Goal: Task Accomplishment & Management: Manage account settings

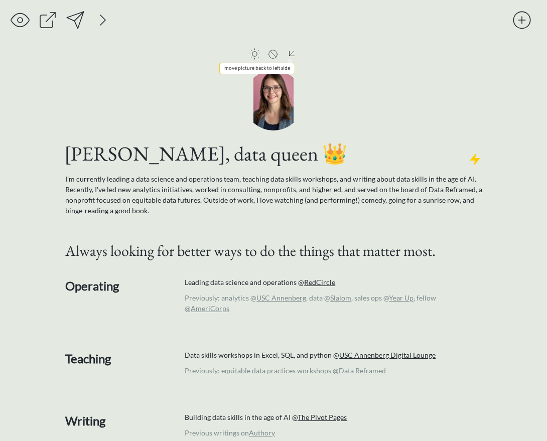
click at [292, 54] on div at bounding box center [292, 54] width 13 height 12
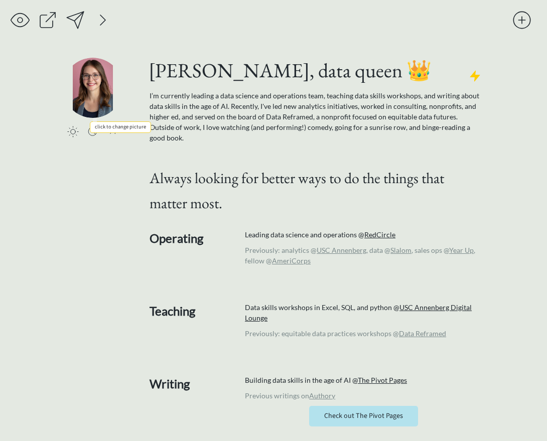
click at [86, 86] on input "file" at bounding box center [93, 88] width 60 height 60
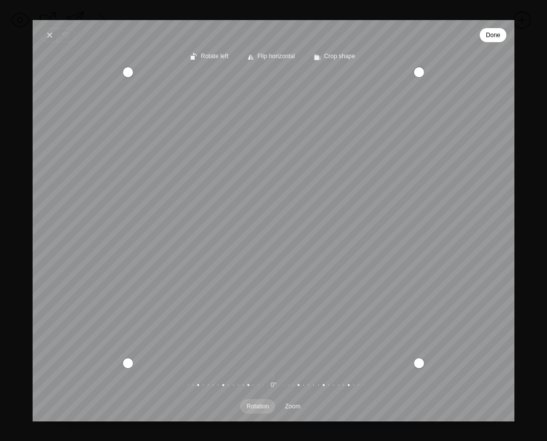
drag, startPoint x: 370, startPoint y: 248, endPoint x: 386, endPoint y: 281, distance: 36.2
click at [386, 281] on div "Recenter" at bounding box center [274, 217] width 466 height 291
click at [487, 36] on span "Done" at bounding box center [493, 35] width 15 height 12
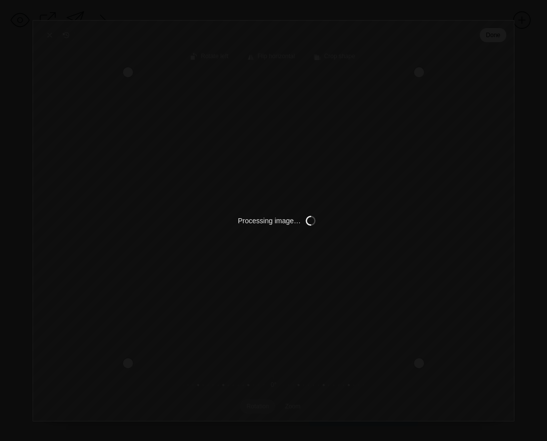
type input "C:\fakepath\ROBIN RANDOLPH PHOTOGRAPHY - WICT Career Day Event - JULY 26 2025 -…"
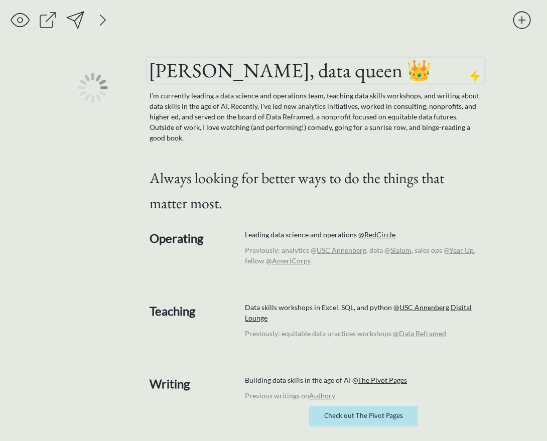
click at [259, 73] on h1 "rachel whaley, data queen 👑" at bounding box center [316, 70] width 334 height 25
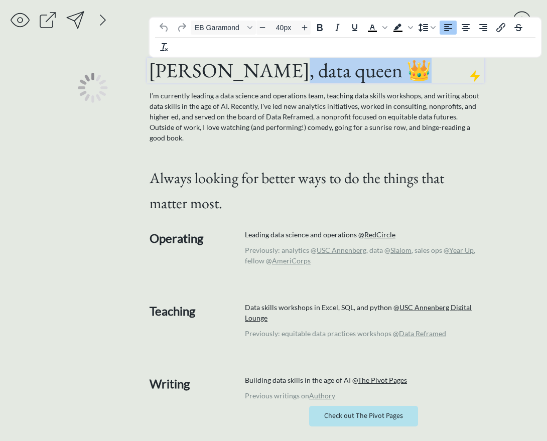
drag, startPoint x: 372, startPoint y: 74, endPoint x: 253, endPoint y: 71, distance: 119.5
click at [253, 71] on h1 "rachel whaley, data queen 👑" at bounding box center [316, 70] width 334 height 25
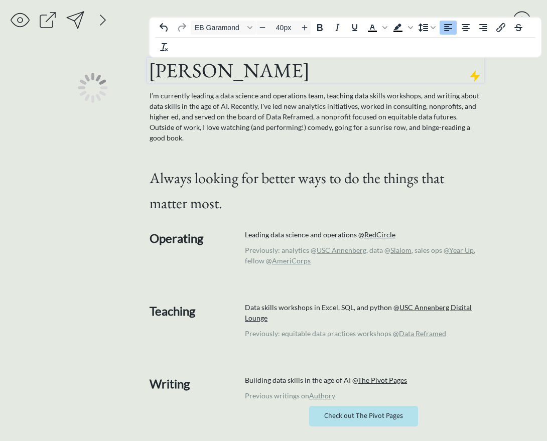
click at [88, 173] on div "click to upload a picture" at bounding box center [105, 118] width 84 height 120
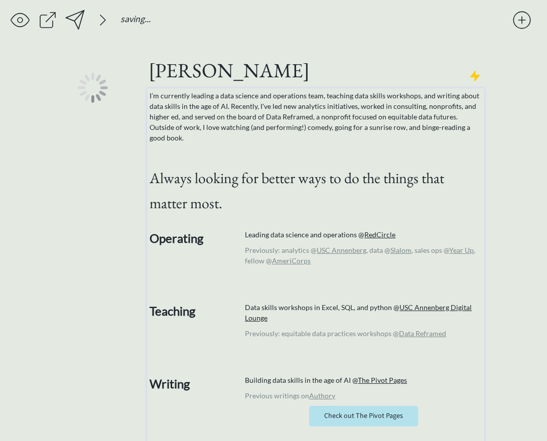
click at [232, 112] on p "I’m currently leading a data science and operations team, teaching data skills …" at bounding box center [316, 116] width 333 height 53
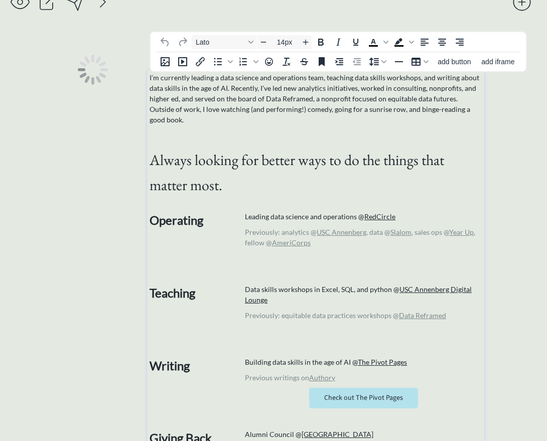
scroll to position [20, 0]
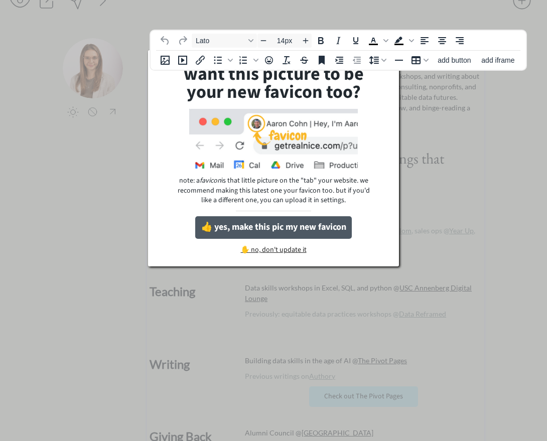
click at [305, 230] on button "👍 yes, make this pic my new favicon" at bounding box center [273, 227] width 157 height 23
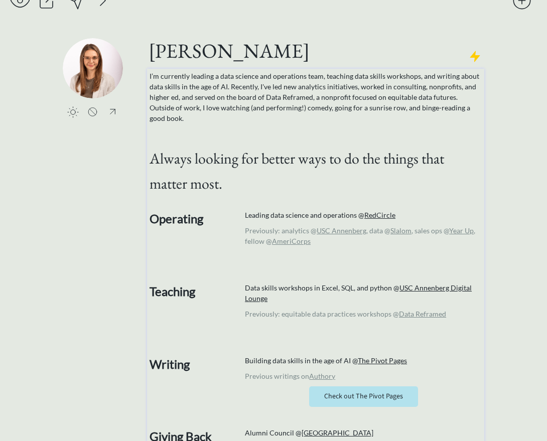
scroll to position [0, 0]
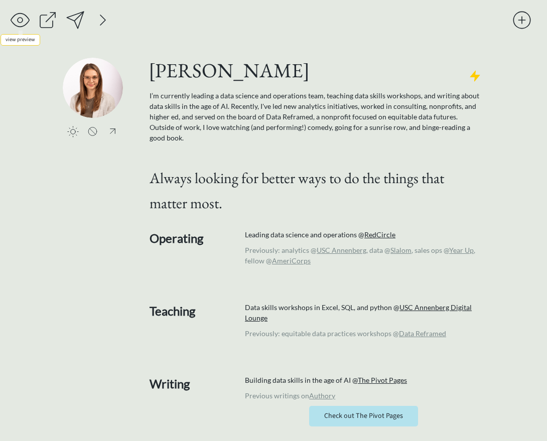
click at [20, 14] on div at bounding box center [20, 20] width 20 height 20
click at [114, 127] on div at bounding box center [112, 131] width 13 height 12
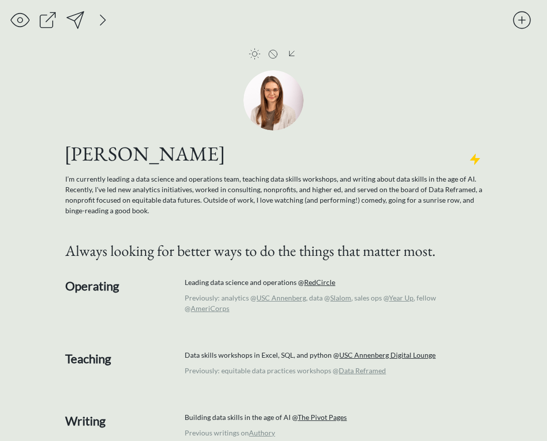
click at [25, 23] on div at bounding box center [20, 20] width 20 height 20
click at [285, 88] on input "file" at bounding box center [273, 100] width 60 height 60
type input "C:\fakepath\ROBIN RANDOLPH PHOTOGRAPHY - WICT Career Day Event - JULY 26 2025 -…"
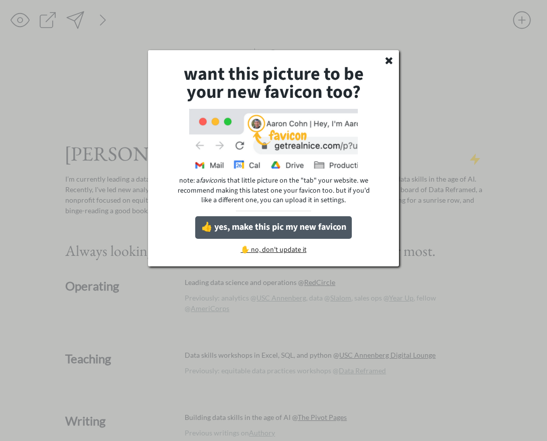
click at [287, 230] on button "👍 yes, make this pic my new favicon" at bounding box center [273, 227] width 157 height 23
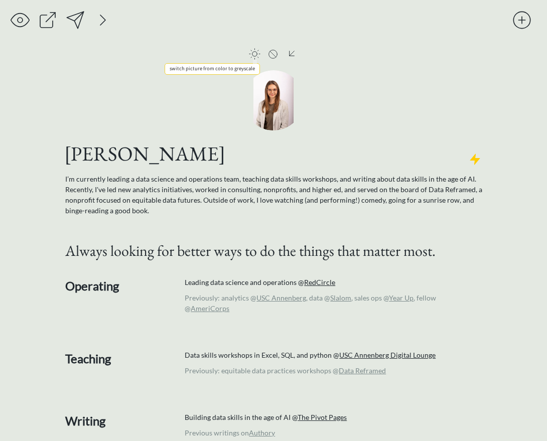
click at [255, 53] on div at bounding box center [255, 54] width 12 height 12
click at [281, 96] on input "file" at bounding box center [273, 100] width 60 height 60
type input "C:\fakepath\ROBIN RANDOLPH PHOTOGRAPHY - WICT Career Day Event - JULY 26 2025 -…"
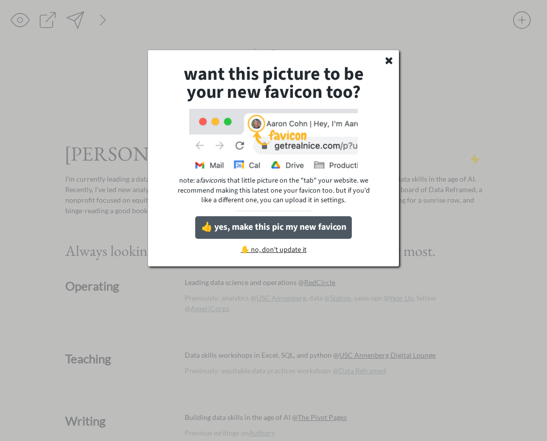
click at [297, 228] on button "👍 yes, make this pic my new favicon" at bounding box center [273, 227] width 157 height 23
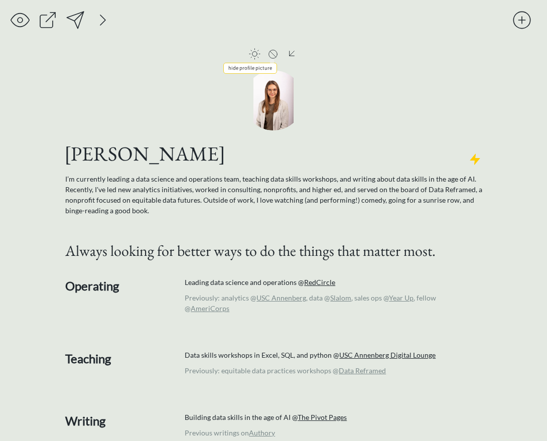
click at [274, 51] on div at bounding box center [273, 54] width 10 height 10
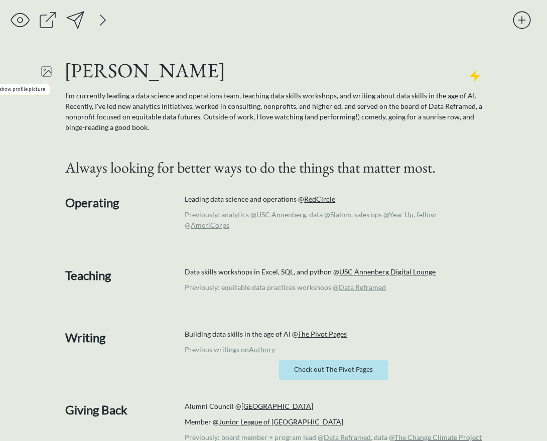
click at [44, 69] on div at bounding box center [46, 72] width 13 height 18
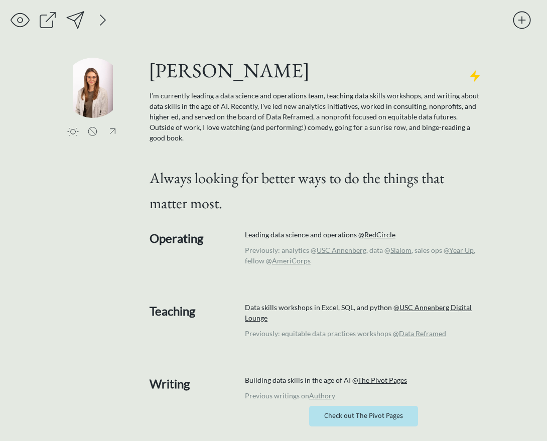
click at [85, 79] on input "file" at bounding box center [93, 88] width 60 height 60
click at [102, 21] on div at bounding box center [103, 20] width 20 height 20
click at [215, 21] on div at bounding box center [213, 20] width 20 height 20
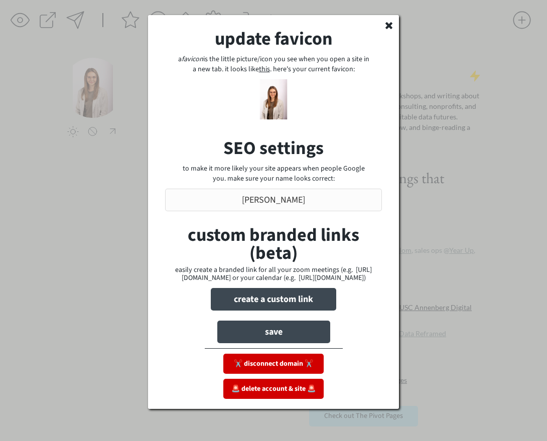
click at [272, 96] on input "file" at bounding box center [274, 99] width 40 height 40
click at [390, 27] on use at bounding box center [389, 25] width 7 height 7
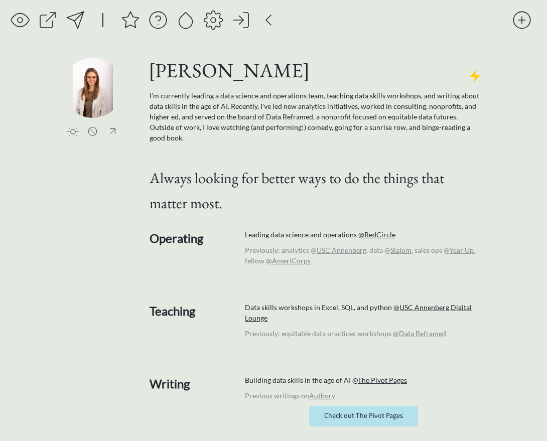
click at [84, 96] on input "file" at bounding box center [93, 88] width 60 height 60
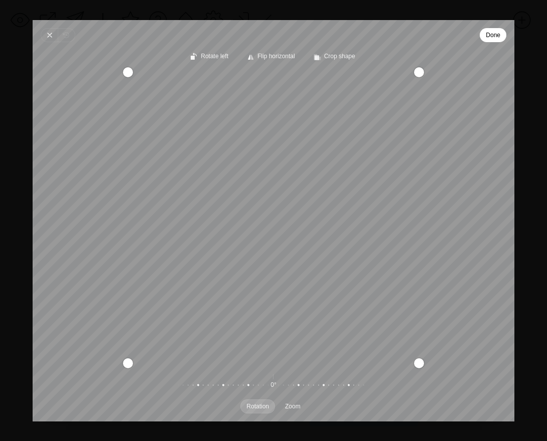
drag, startPoint x: 259, startPoint y: 202, endPoint x: 259, endPoint y: 226, distance: 24.1
click at [259, 226] on div "Recenter" at bounding box center [274, 217] width 466 height 291
click at [342, 59] on span "Crop shape" at bounding box center [339, 56] width 31 height 7
click at [340, 75] on span "Square" at bounding box center [340, 78] width 23 height 11
click at [315, 70] on input "Square" at bounding box center [315, 69] width 1 height 1
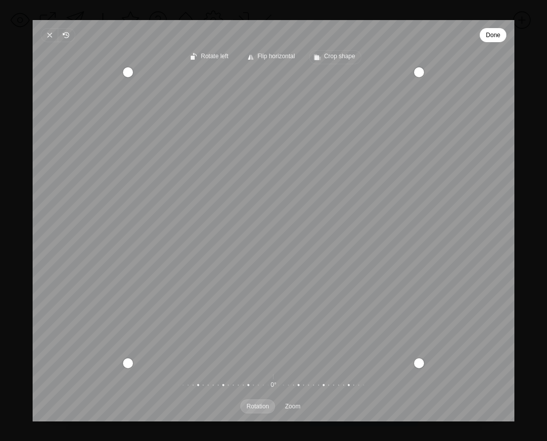
click at [341, 54] on span "Crop shape" at bounding box center [339, 56] width 31 height 7
click at [365, 48] on div "Rotate left Flip horizontal Crop shape" at bounding box center [274, 57] width 482 height 22
click at [493, 30] on span "Done" at bounding box center [493, 35] width 15 height 12
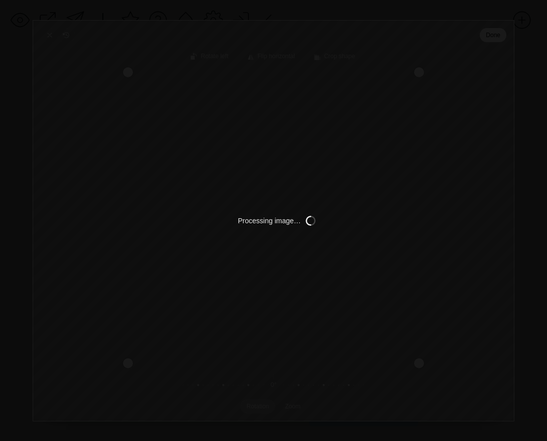
type input "C:\fakepath\[PERSON_NAME] PHOTOGRAPHY - WICT Career Day Event - [DATE] - 0713.p…"
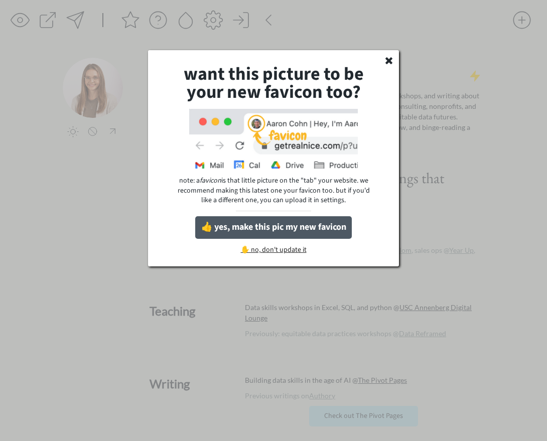
click at [321, 230] on button "👍 yes, make this pic my new favicon" at bounding box center [273, 227] width 157 height 23
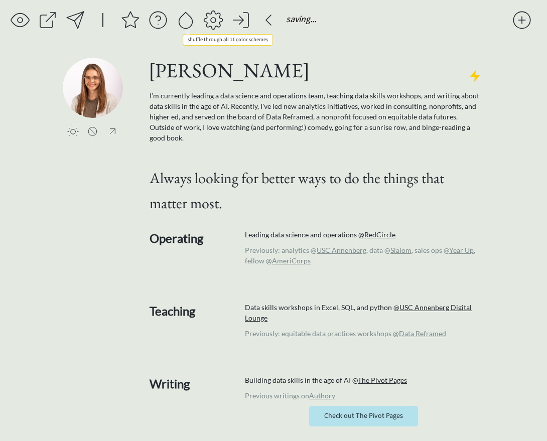
click at [182, 22] on div at bounding box center [186, 20] width 20 height 20
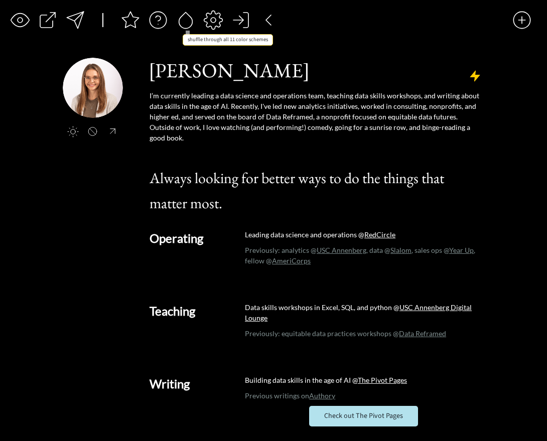
click at [182, 22] on div at bounding box center [186, 20] width 20 height 20
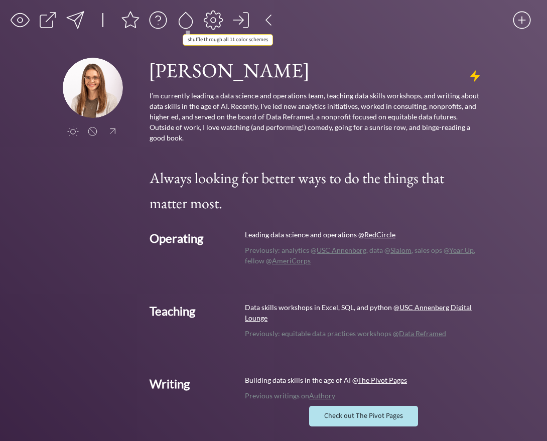
click at [182, 22] on div at bounding box center [186, 20] width 20 height 20
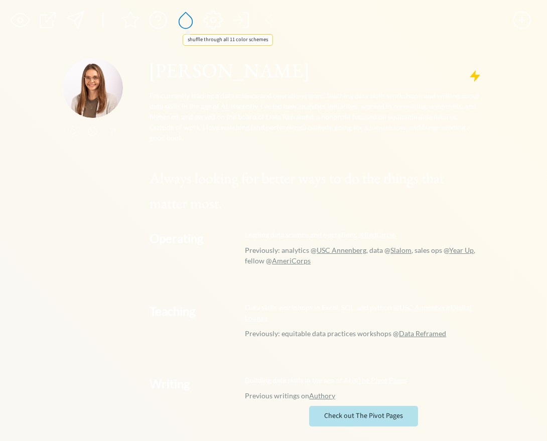
click at [182, 22] on div at bounding box center [186, 20] width 20 height 20
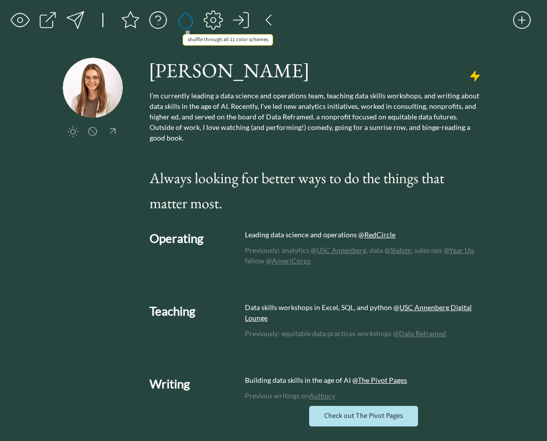
click at [182, 22] on div at bounding box center [186, 20] width 20 height 20
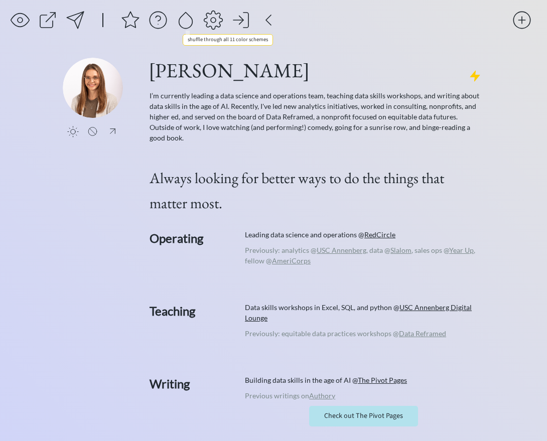
click at [182, 22] on div at bounding box center [186, 20] width 20 height 20
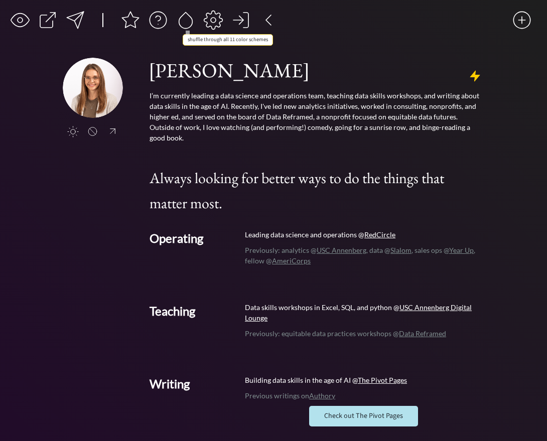
click at [182, 22] on div at bounding box center [186, 20] width 20 height 20
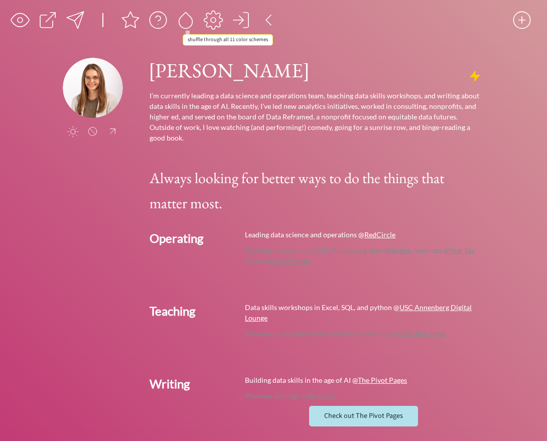
click at [182, 22] on div at bounding box center [186, 20] width 20 height 20
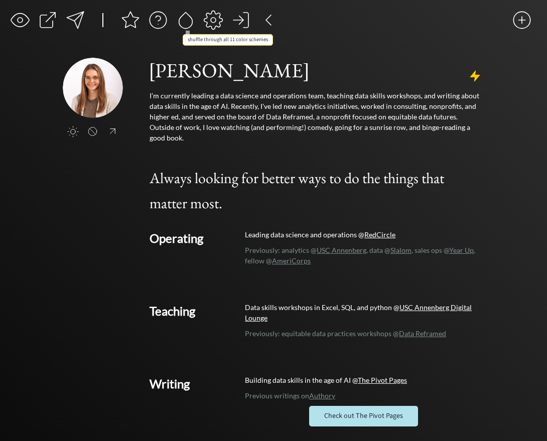
click at [182, 22] on div at bounding box center [186, 20] width 20 height 20
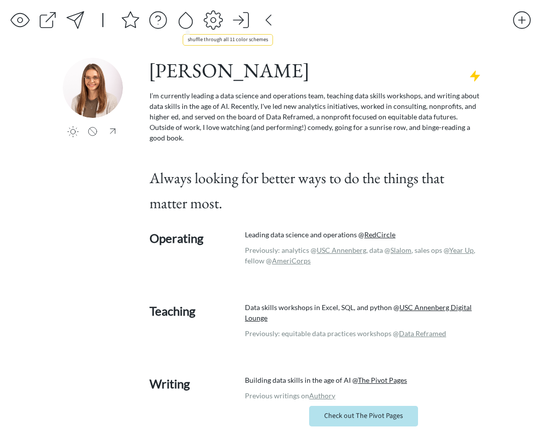
click at [182, 22] on div at bounding box center [186, 20] width 20 height 20
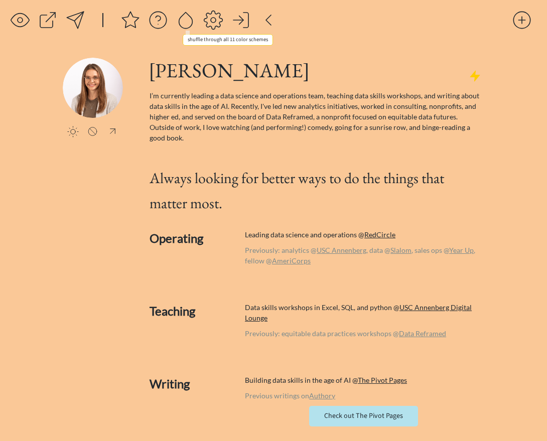
click at [182, 22] on div at bounding box center [186, 20] width 20 height 20
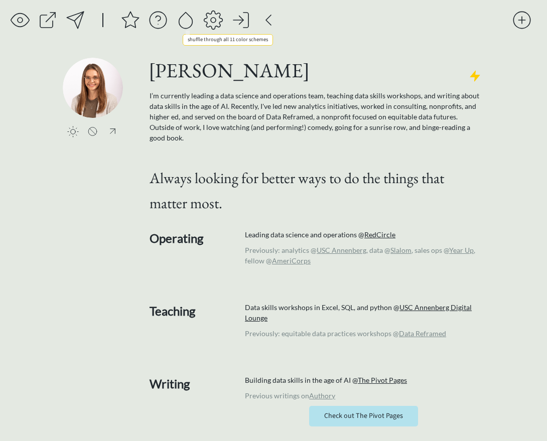
click at [182, 22] on div at bounding box center [186, 20] width 20 height 20
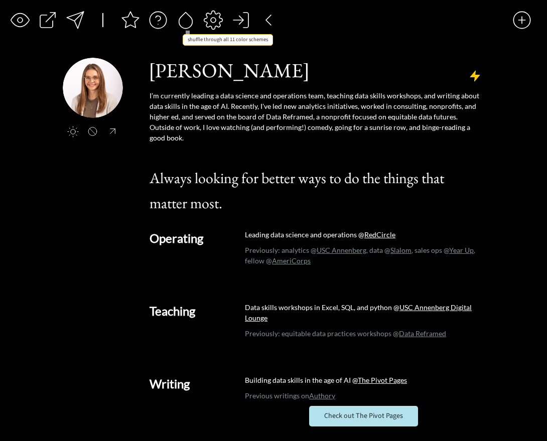
click at [182, 22] on div at bounding box center [186, 20] width 20 height 20
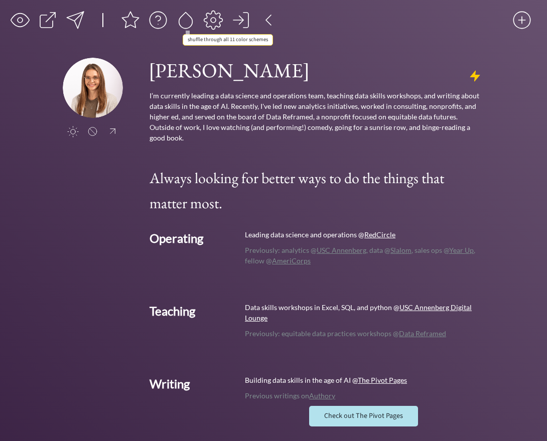
click at [182, 22] on div at bounding box center [186, 20] width 20 height 20
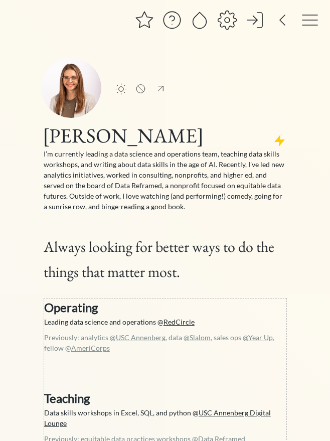
click at [94, 189] on p "I’m currently leading a data science and operations team, teaching data skills …" at bounding box center [165, 180] width 243 height 63
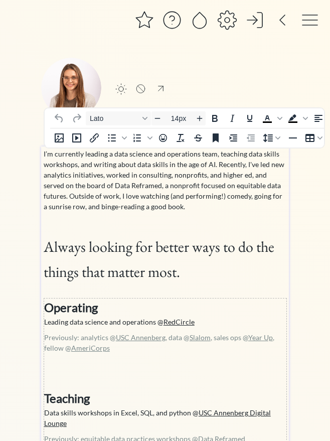
click at [54, 155] on p "I’m currently leading a data science and operations team, teaching data skills …" at bounding box center [165, 180] width 243 height 63
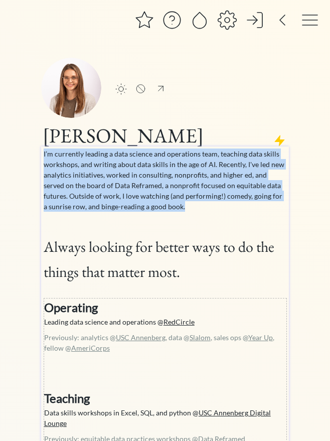
drag, startPoint x: 42, startPoint y: 154, endPoint x: 157, endPoint y: 204, distance: 125.6
copy p "I’m currently leading a data science and operations team, teaching data skills …"
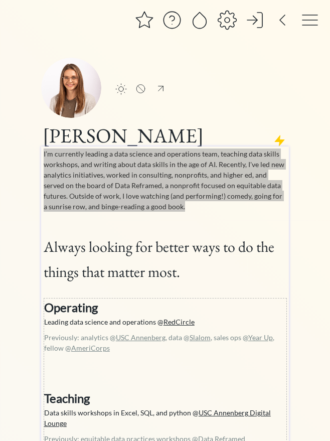
click at [90, 153] on p "I’m currently leading a data science and operations team, teaching data skills …" at bounding box center [165, 180] width 243 height 63
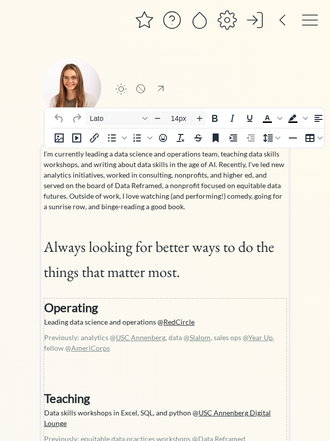
click at [66, 155] on p "I’m currently leading a data science and operations team, teaching data skills …" at bounding box center [165, 180] width 243 height 63
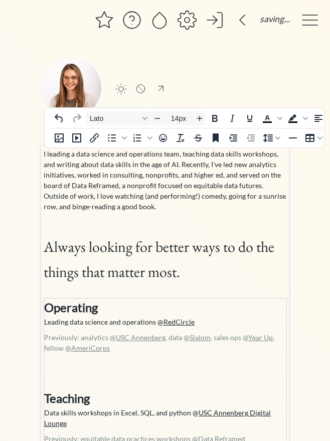
click at [75, 155] on p "I leading a data science and operations team, teaching data skills workshops, a…" at bounding box center [165, 180] width 243 height 63
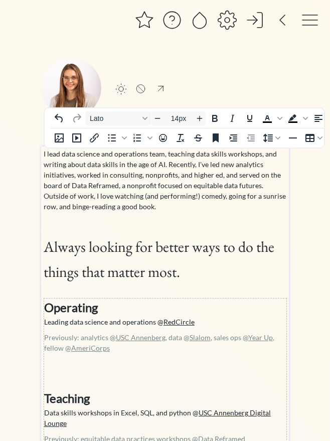
click at [101, 153] on p "I lead data science and operations team, teaching data skills workshops, and wr…" at bounding box center [165, 180] width 243 height 63
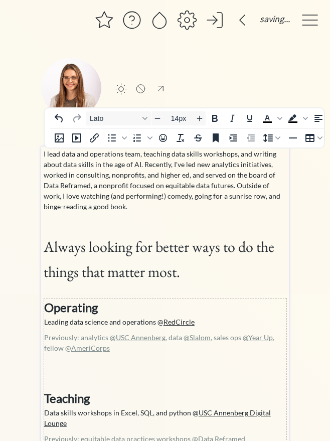
click at [138, 155] on p "I lead data and operations team, teaching data skills workshops, and writing ab…" at bounding box center [165, 180] width 243 height 63
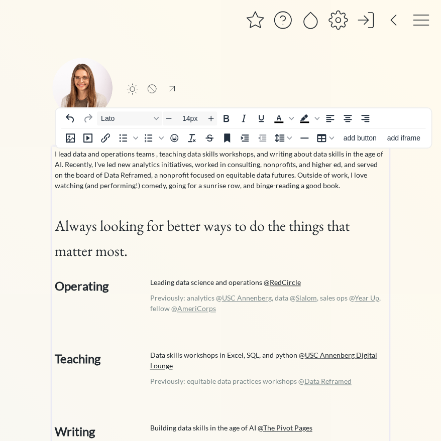
click at [131, 168] on p "I lead data and operations teams , teaching data skills workshops, and writing …" at bounding box center [221, 170] width 332 height 42
click at [157, 154] on p "I lead data and operations teams , teaching data skills workshops, and writing …" at bounding box center [221, 170] width 332 height 42
click at [153, 156] on p "I lead data and operations teams , teaching data skills workshops, and writing …" at bounding box center [221, 170] width 332 height 42
click at [94, 165] on p "I lead data and operations teams , teaching data skills workshops, and writing …" at bounding box center [221, 170] width 332 height 42
click at [288, 173] on p "I lead data and operations teams , teaching data skills workshops, and writing …" at bounding box center [221, 170] width 332 height 42
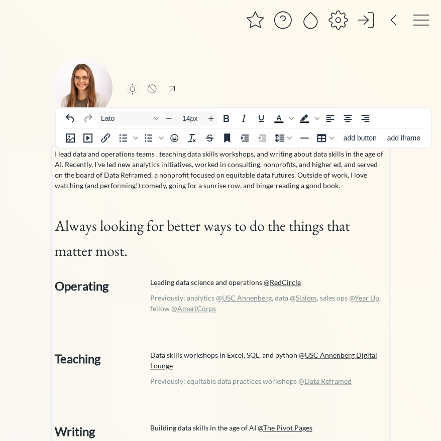
click at [282, 176] on p "I lead data and operations teams , teaching data skills workshops, and writing …" at bounding box center [221, 170] width 332 height 42
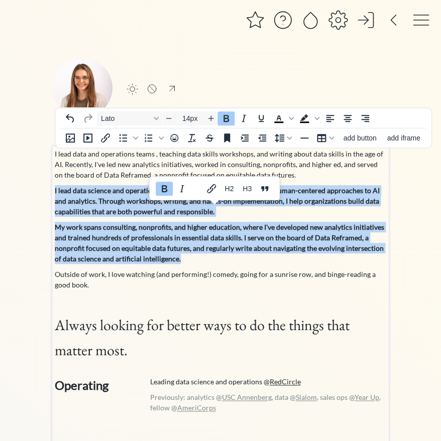
drag, startPoint x: 271, startPoint y: 262, endPoint x: 55, endPoint y: 192, distance: 226.5
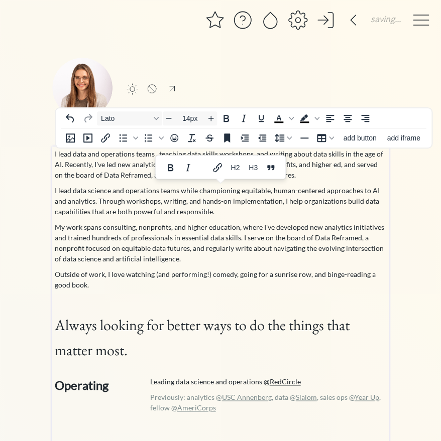
click at [110, 200] on p "I lead data science and operations teams while championing equitable, human-cen…" at bounding box center [221, 201] width 332 height 32
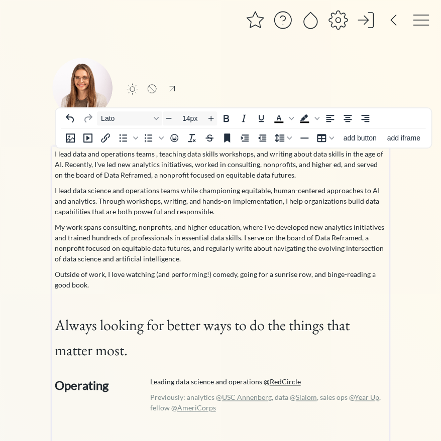
click at [80, 202] on p "I lead data science and operations teams while championing equitable, human-cen…" at bounding box center [221, 201] width 332 height 32
click at [199, 203] on p "I lead data science and operations teams while championing equitable, human-cen…" at bounding box center [221, 201] width 332 height 32
click at [218, 200] on p "I lead data science and operations teams while championing equitable, human-cen…" at bounding box center [221, 201] width 332 height 32
drag, startPoint x: 265, startPoint y: 203, endPoint x: 186, endPoint y: 203, distance: 78.3
click at [186, 203] on p "I lead data science and operations teams while championing equitable, human-cen…" at bounding box center [221, 201] width 332 height 32
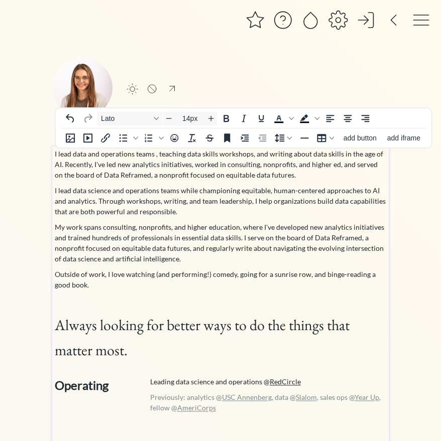
click at [103, 226] on p "My work spans consulting, nonprofits, and higher education, where I've develope…" at bounding box center [221, 243] width 332 height 42
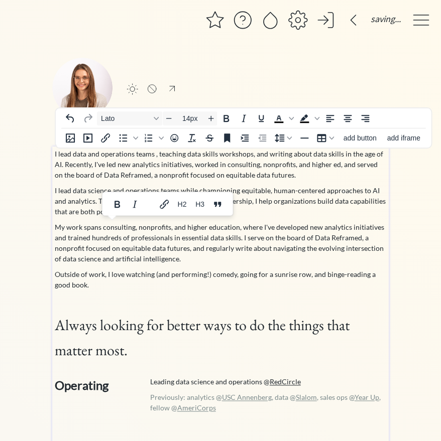
click at [103, 229] on p "My work spans consulting, nonprofits, and higher education, where I've develope…" at bounding box center [221, 243] width 332 height 42
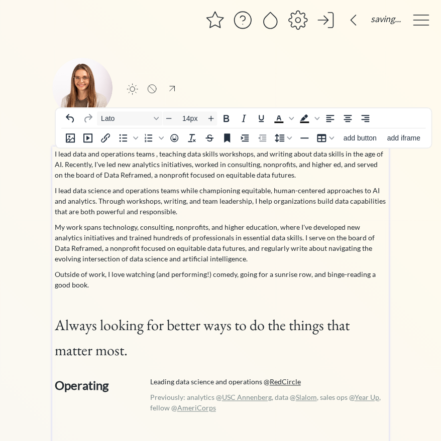
click at [166, 239] on p "My work spans technology, consulting, nonprofits, and higher education, where I…" at bounding box center [221, 243] width 332 height 42
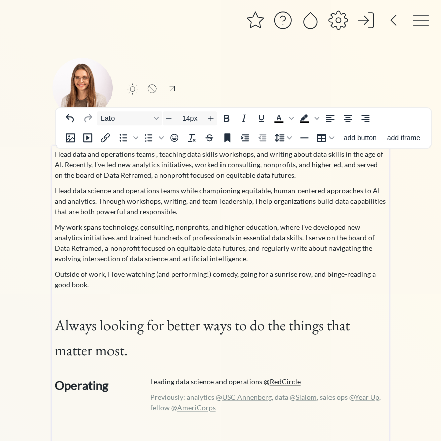
click at [270, 227] on p "My work spans technology, consulting, nonprofits, and higher education, where I…" at bounding box center [221, 243] width 332 height 42
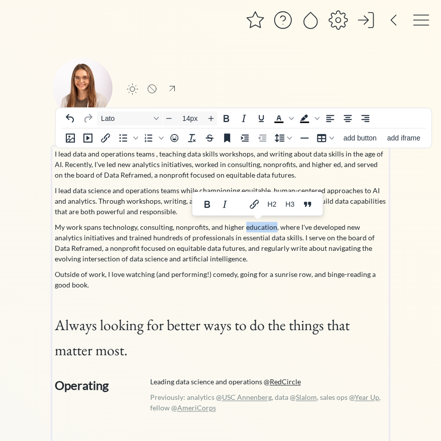
click at [283, 226] on p "My work spans technology, consulting, nonprofits, and higher education, where I…" at bounding box center [221, 243] width 332 height 42
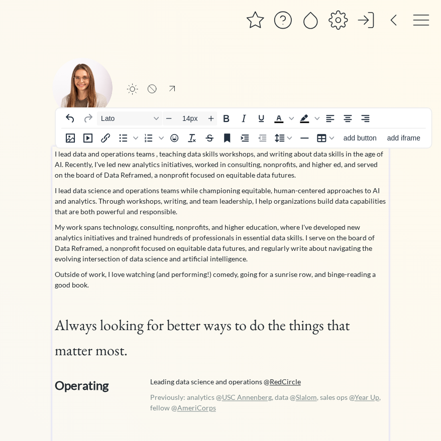
click at [283, 226] on p "My work spans technology, consulting, nonprofits, and higher education, where I…" at bounding box center [221, 243] width 332 height 42
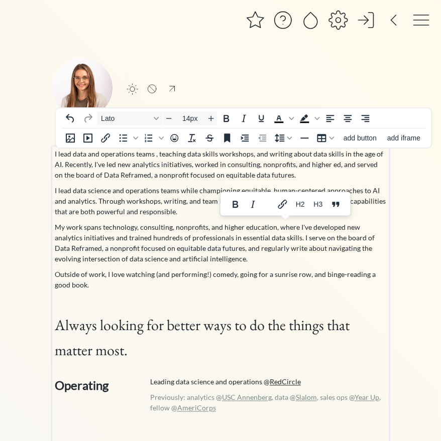
click at [289, 239] on p "My work spans technology, consulting, nonprofits, and higher education, where I…" at bounding box center [221, 243] width 332 height 42
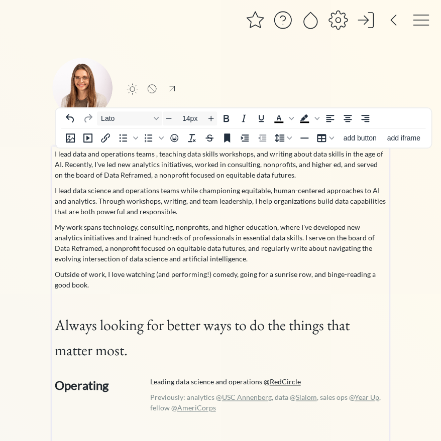
click at [277, 238] on p "My work spans technology, consulting, nonprofits, and higher education, where I…" at bounding box center [221, 243] width 332 height 42
click at [275, 238] on p "My work spans technology, consulting, nonprofits, and higher education, where I…" at bounding box center [221, 243] width 332 height 42
click at [291, 238] on p "My work spans technology, consulting, nonprofits, and higher education, where I…" at bounding box center [221, 243] width 332 height 42
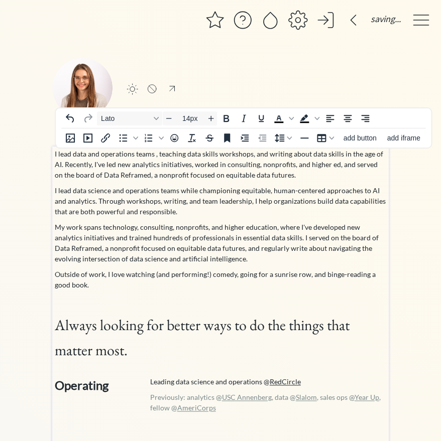
click at [273, 239] on p "My work spans technology, consulting, nonprofits, and higher education, where I…" at bounding box center [221, 243] width 332 height 42
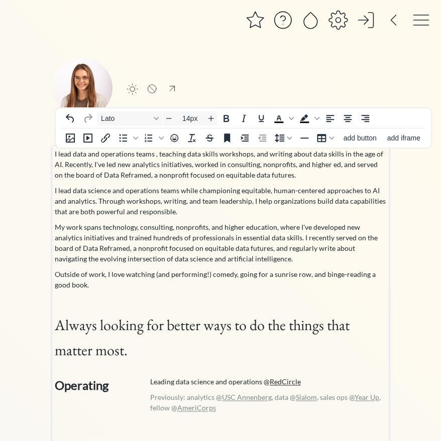
click at [202, 260] on p "My work spans technology, consulting, nonprofits, and higher education, where I…" at bounding box center [221, 243] width 332 height 42
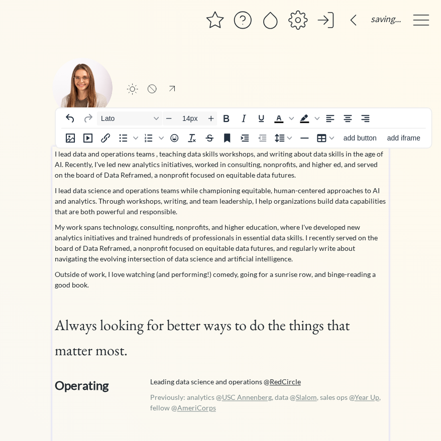
click at [122, 260] on p "My work spans technology, consulting, nonprofits, and higher education, where I…" at bounding box center [221, 243] width 332 height 42
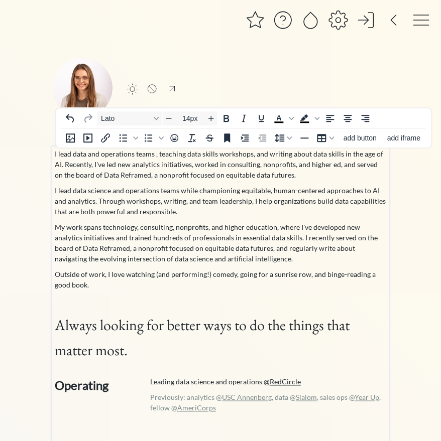
click at [113, 259] on p "My work spans technology, consulting, nonprofits, and higher education, where I…" at bounding box center [221, 243] width 332 height 42
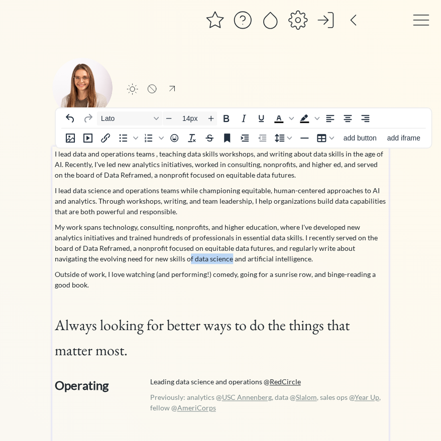
drag, startPoint x: 185, startPoint y: 258, endPoint x: 143, endPoint y: 259, distance: 42.7
click at [143, 259] on p "My work spans technology, consulting, nonprofits, and higher education, where I…" at bounding box center [221, 243] width 332 height 42
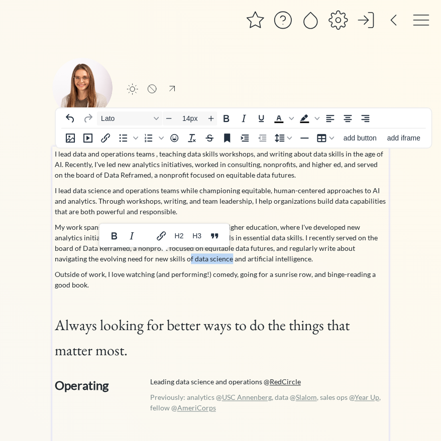
click at [143, 259] on p "My work spans technology, consulting, nonprofits, and higher education, where I…" at bounding box center [221, 243] width 332 height 42
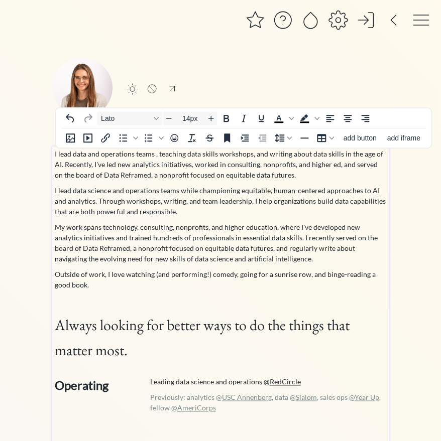
click at [168, 258] on p "My work spans technology, consulting, nonprofits, and higher education, where I…" at bounding box center [221, 243] width 332 height 42
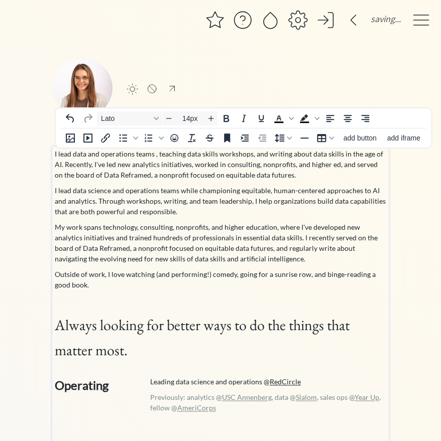
click at [136, 259] on p "My work spans technology, consulting, nonprofits, and higher education, where I…" at bounding box center [221, 243] width 332 height 42
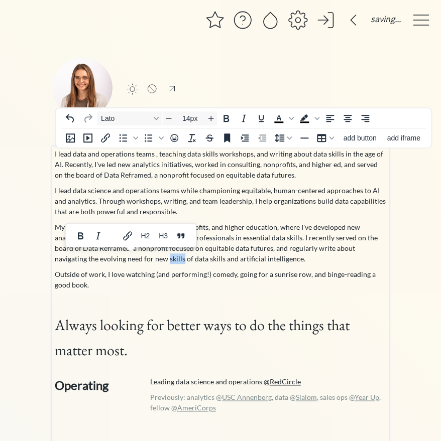
click at [144, 258] on p "My work spans technology, consulting, nonprofits, and higher education, where I…" at bounding box center [221, 243] width 332 height 42
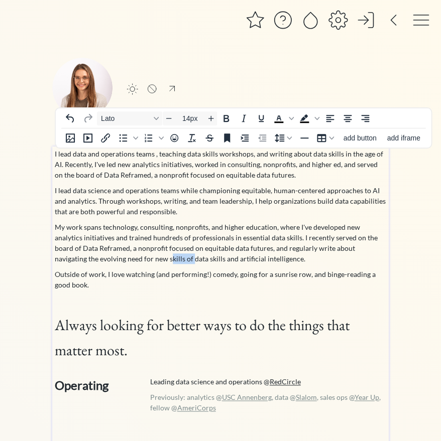
drag, startPoint x: 148, startPoint y: 258, endPoint x: 125, endPoint y: 259, distance: 22.6
click at [125, 259] on p "My work spans technology, consulting, nonprofits, and higher education, where I…" at bounding box center [221, 243] width 332 height 42
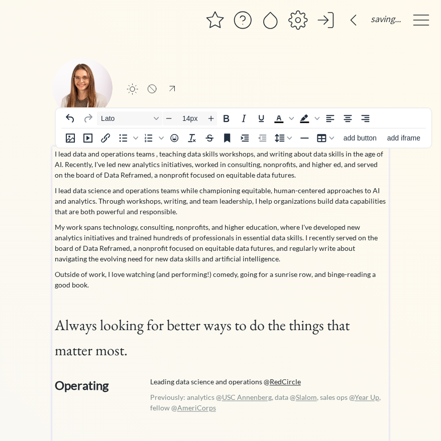
click at [159, 258] on p "My work spans technology, consulting, nonprofits, and higher education, where I…" at bounding box center [221, 243] width 332 height 42
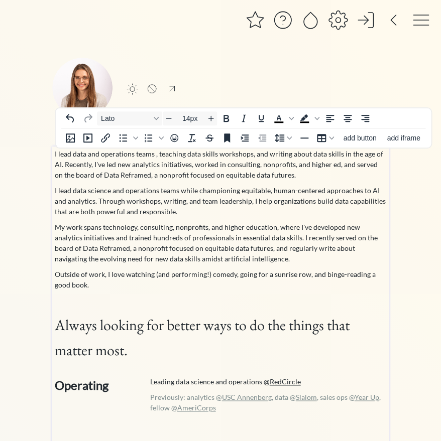
click at [161, 288] on p "Outside of work, I love watching (and performing!) comedy, going for a sunrise …" at bounding box center [221, 279] width 332 height 21
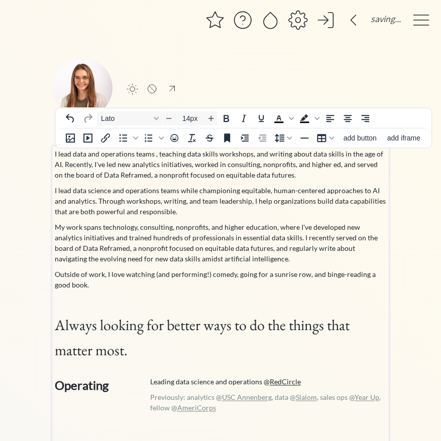
click at [156, 245] on p "My work spans technology, consulting, nonprofits, and higher education, where I…" at bounding box center [221, 243] width 332 height 42
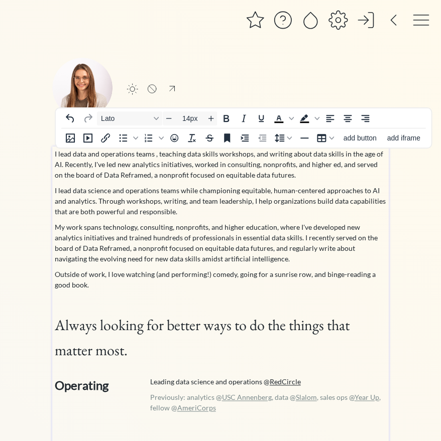
click at [281, 201] on p "I lead data science and operations teams while championing equitable, human-cen…" at bounding box center [221, 201] width 332 height 32
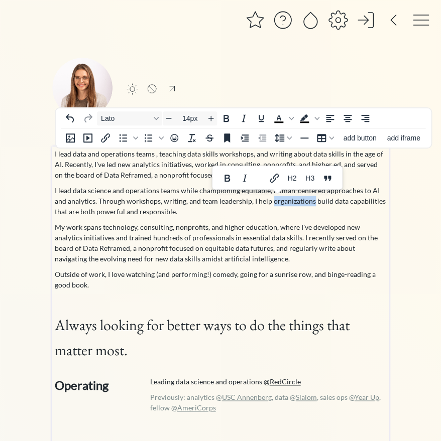
click at [268, 211] on p "I lead data science and operations teams while championing equitable, human-cen…" at bounding box center [221, 201] width 332 height 32
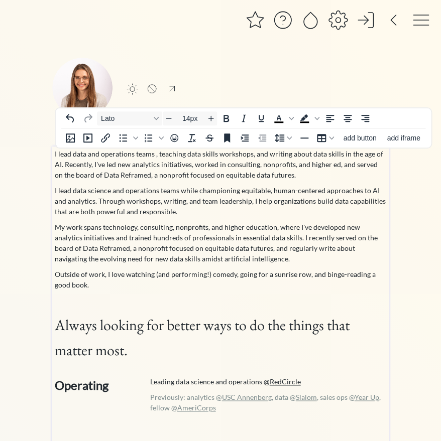
click at [93, 205] on p "I lead data science and operations teams while championing equitable, human-cen…" at bounding box center [221, 201] width 332 height 32
drag, startPoint x: 291, startPoint y: 174, endPoint x: 53, endPoint y: 155, distance: 238.2
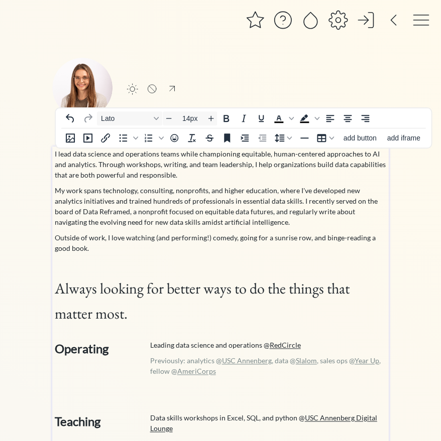
click at [165, 211] on p "My work spans technology, consulting, nonprofits, and higher education, where I…" at bounding box center [221, 206] width 332 height 42
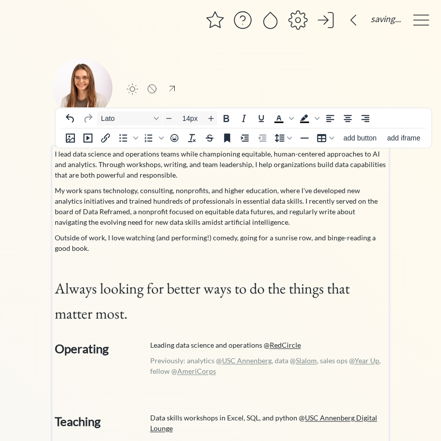
click at [119, 225] on p "My work spans technology, consulting, nonprofits, and higher education, where I…" at bounding box center [221, 206] width 332 height 42
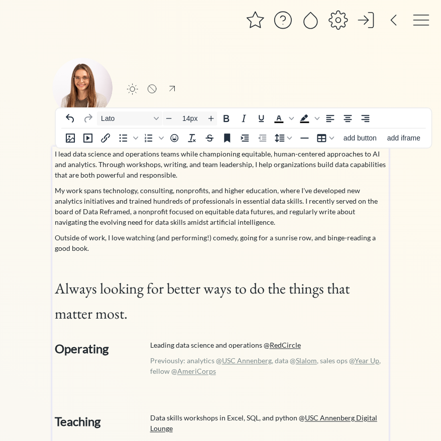
click at [150, 219] on p "My work spans technology, consulting, nonprofits, and higher education, where I…" at bounding box center [221, 206] width 332 height 42
click at [210, 170] on p "I lead data science and operations teams while championing equitable, human-cen…" at bounding box center [221, 165] width 332 height 32
click at [55, 165] on p "I lead data science and operations teams while championing equitable, human-cen…" at bounding box center [221, 165] width 332 height 32
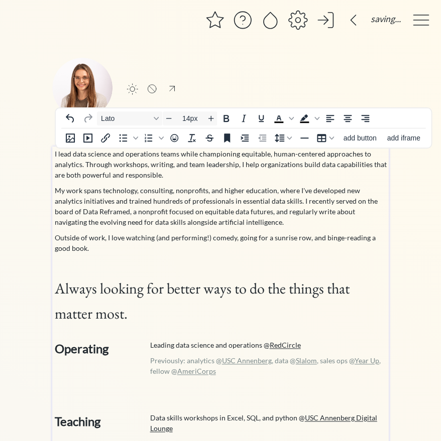
click at [125, 178] on p "I lead data science and operations teams while championing equitable, human-cen…" at bounding box center [221, 165] width 332 height 32
click at [143, 199] on p "My work spans technology, consulting, nonprofits, and higher education, where I…" at bounding box center [221, 206] width 332 height 42
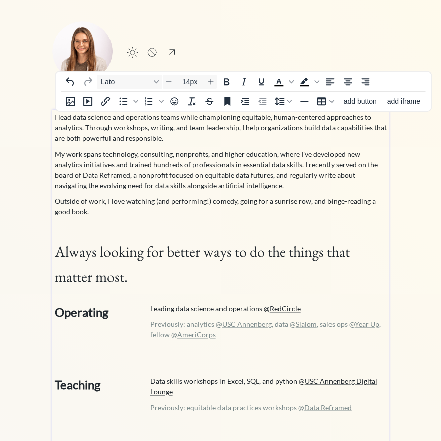
scroll to position [38, 0]
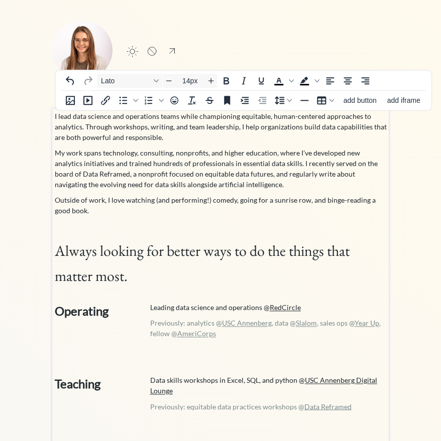
click at [94, 308] on strong "Operating" at bounding box center [82, 311] width 54 height 15
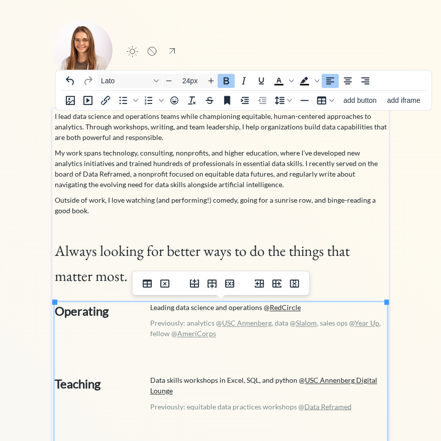
click at [94, 308] on strong "Operating" at bounding box center [82, 311] width 54 height 15
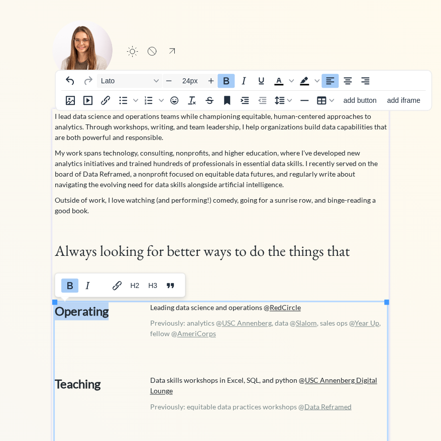
click at [179, 149] on p "My work spans technology, consulting, nonprofits, and higher education, where I…" at bounding box center [221, 169] width 332 height 42
click at [173, 156] on p "My work spans technology, consulting, nonprofits, and higher education, where I…" at bounding box center [221, 169] width 332 height 42
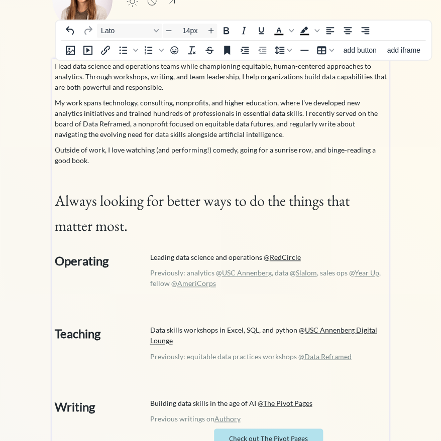
scroll to position [116, 0]
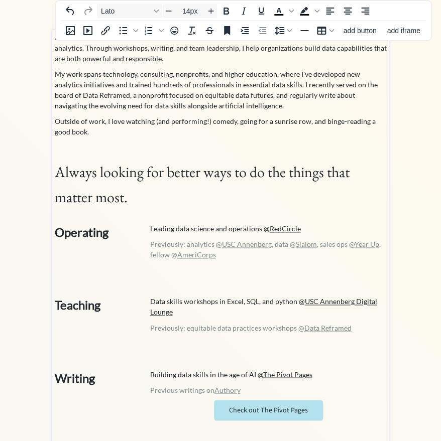
click at [90, 230] on strong "Operating" at bounding box center [82, 232] width 54 height 15
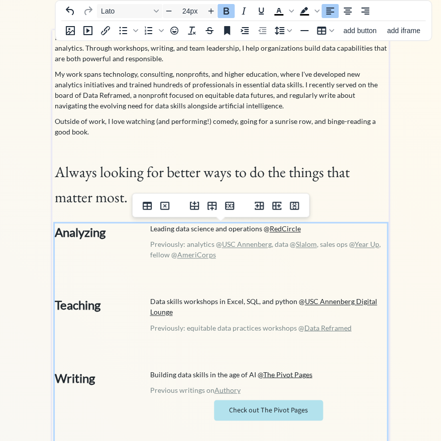
click at [83, 233] on strong "Analyzing" at bounding box center [80, 232] width 51 height 15
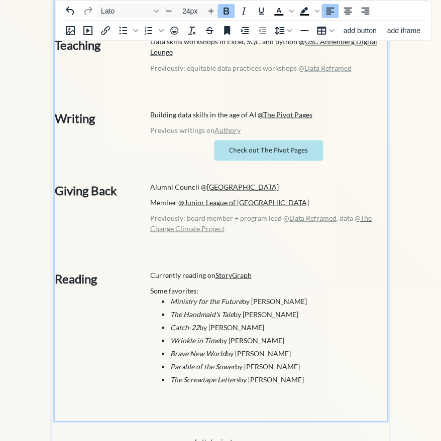
scroll to position [379, 0]
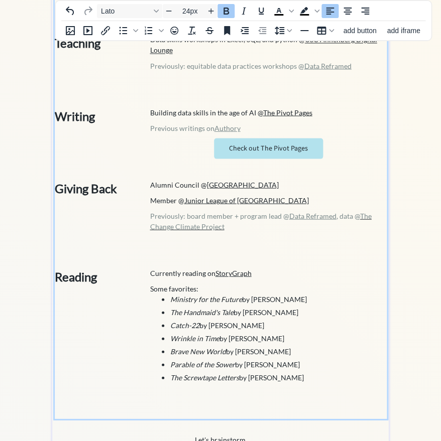
click at [170, 290] on h3 "Some favorites:" at bounding box center [268, 288] width 237 height 11
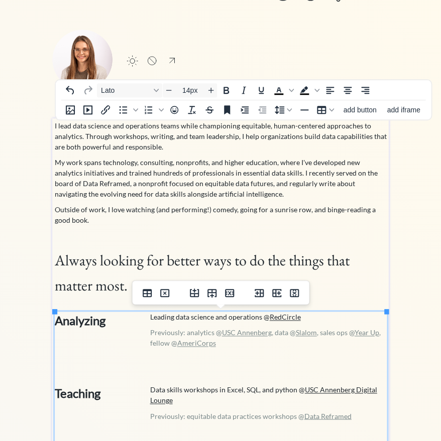
scroll to position [109, 0]
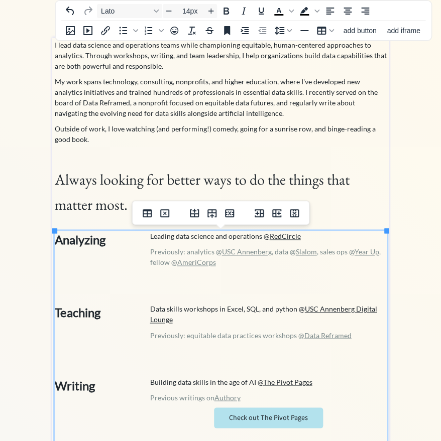
click at [90, 241] on strong "Analyzing" at bounding box center [80, 239] width 51 height 15
click at [37, 304] on div "saving... click to upload a picture click to upload a picture [PERSON_NAME] I l…" at bounding box center [220, 337] width 441 height 892
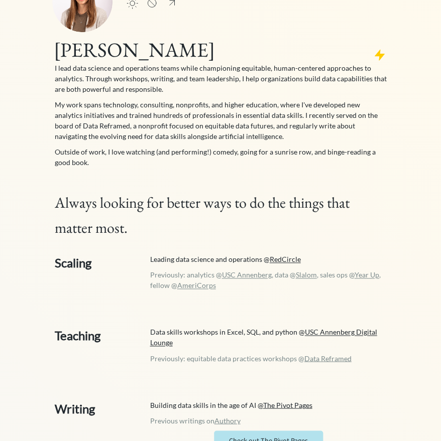
scroll to position [0, 0]
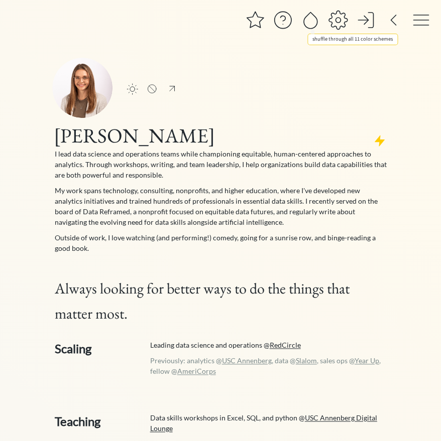
click at [309, 27] on div at bounding box center [310, 20] width 20 height 20
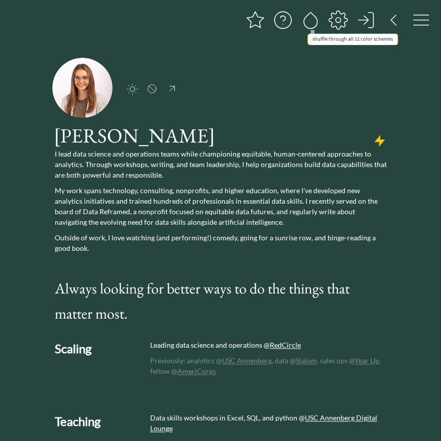
click at [309, 27] on div at bounding box center [310, 20] width 20 height 20
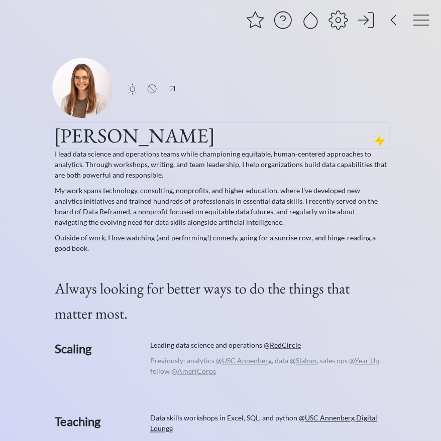
click at [65, 140] on h1 "[PERSON_NAME]" at bounding box center [220, 135] width 333 height 25
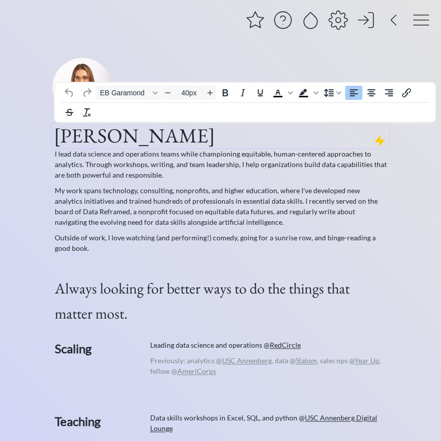
click at [60, 140] on h1 "[PERSON_NAME]" at bounding box center [220, 135] width 333 height 25
click at [198, 157] on p "I lead data science and operations teams while championing equitable, human-cen…" at bounding box center [221, 165] width 332 height 32
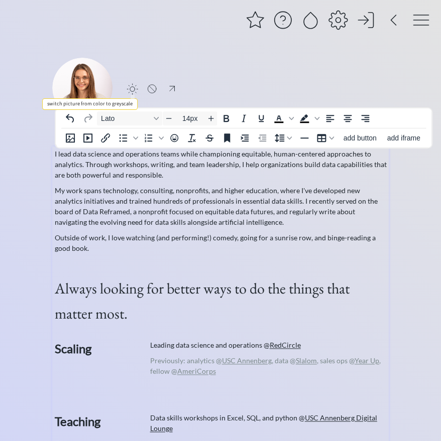
click at [133, 88] on div at bounding box center [133, 89] width 12 height 12
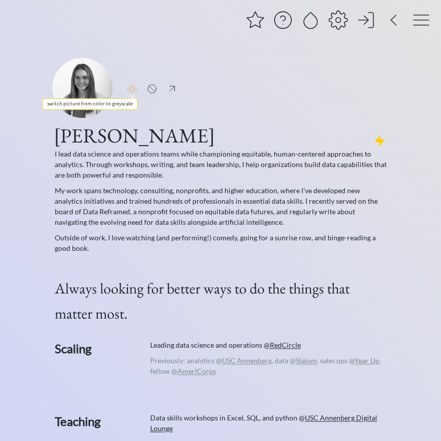
click at [133, 88] on div at bounding box center [133, 89] width 12 height 12
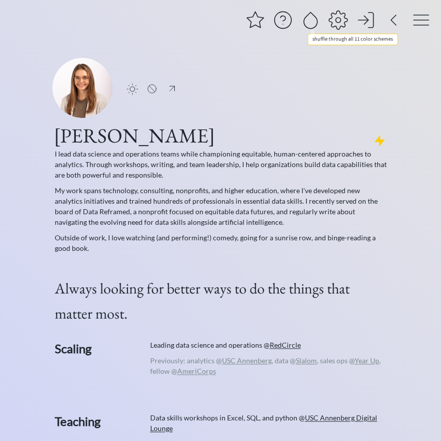
click at [307, 24] on div at bounding box center [310, 20] width 20 height 20
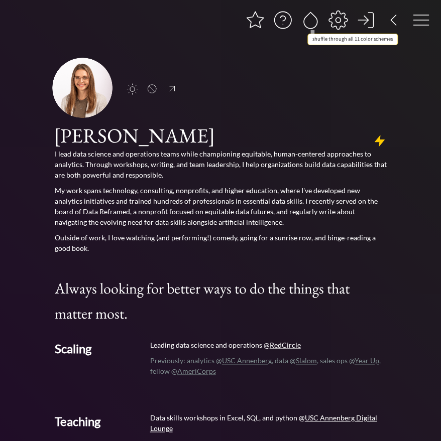
click at [307, 24] on div at bounding box center [310, 20] width 20 height 20
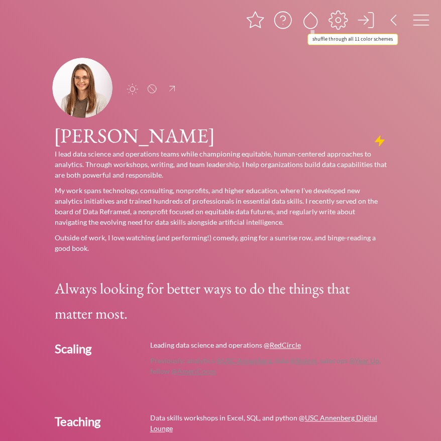
click at [307, 24] on div at bounding box center [310, 20] width 20 height 20
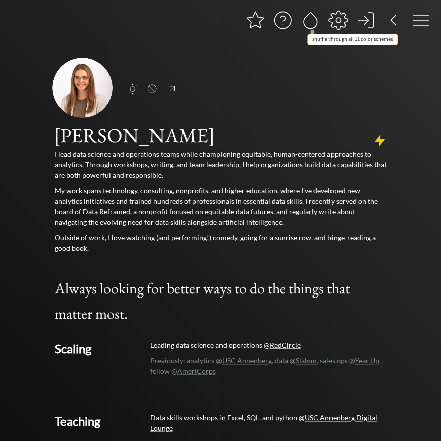
click at [307, 24] on div at bounding box center [310, 20] width 20 height 20
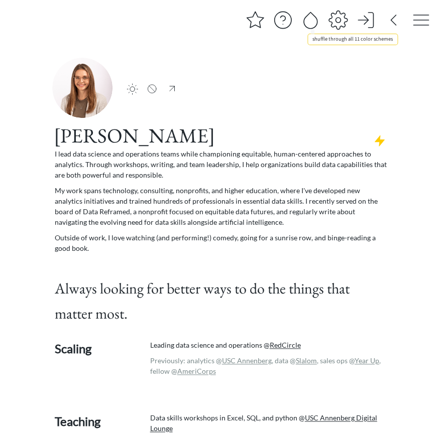
click at [307, 24] on div at bounding box center [310, 20] width 20 height 20
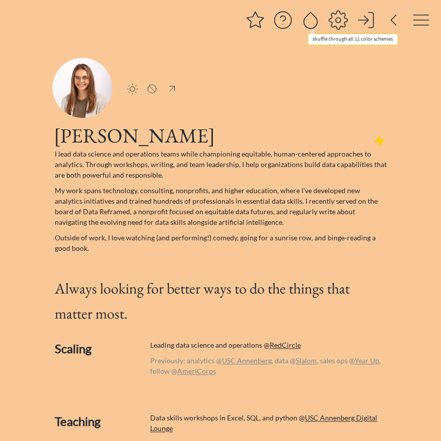
click at [307, 24] on div at bounding box center [310, 20] width 20 height 20
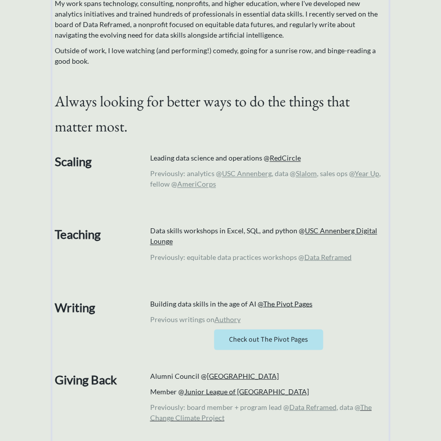
scroll to position [229, 0]
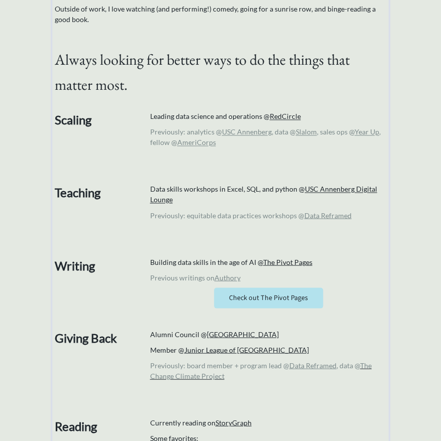
click at [95, 338] on strong "Giving Back" at bounding box center [86, 337] width 62 height 15
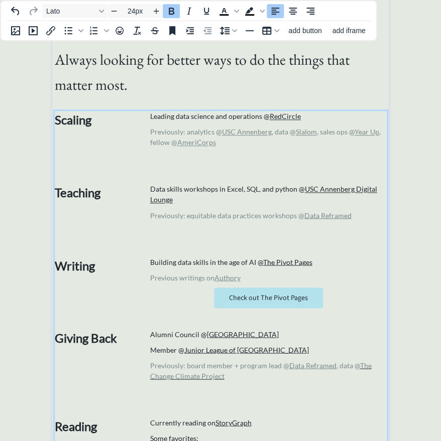
click at [95, 338] on strong "Giving Back" at bounding box center [86, 337] width 62 height 15
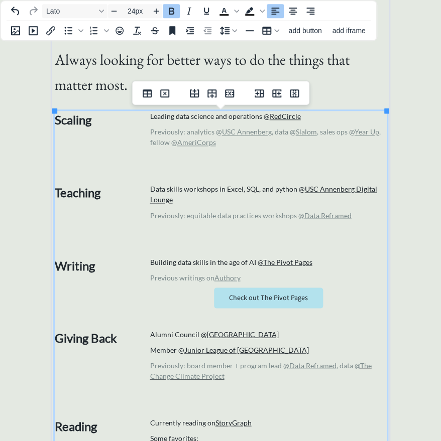
click at [103, 338] on strong "Giving Back" at bounding box center [86, 337] width 62 height 15
click at [418, 327] on div "saving... click to upload a picture click to upload a picture [PERSON_NAME] I l…" at bounding box center [220, 217] width 441 height 892
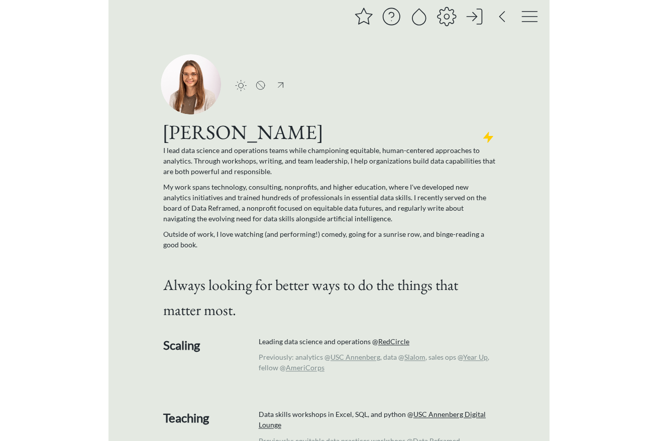
scroll to position [0, 0]
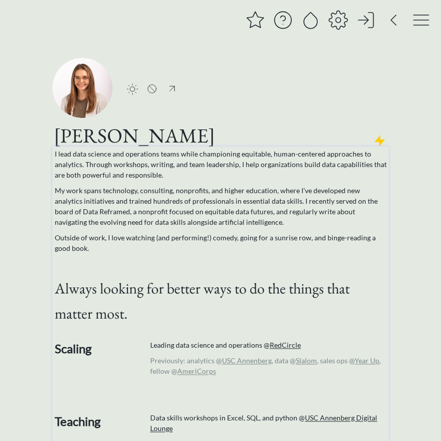
click at [270, 211] on p "My work spans technology, consulting, nonprofits, and higher education, where I…" at bounding box center [221, 206] width 332 height 42
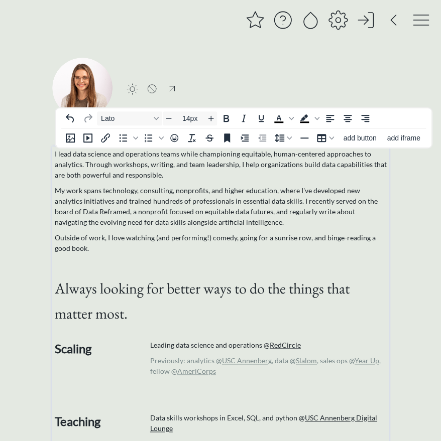
click at [268, 210] on p "My work spans technology, consulting, nonprofits, and higher education, where I…" at bounding box center [221, 206] width 332 height 42
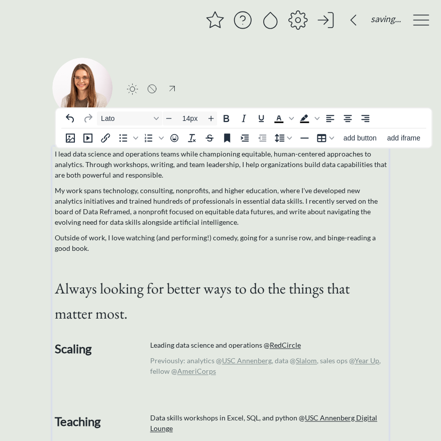
click at [424, 191] on div "saving... click to upload a picture click to upload a picture [PERSON_NAME] I l…" at bounding box center [220, 446] width 441 height 892
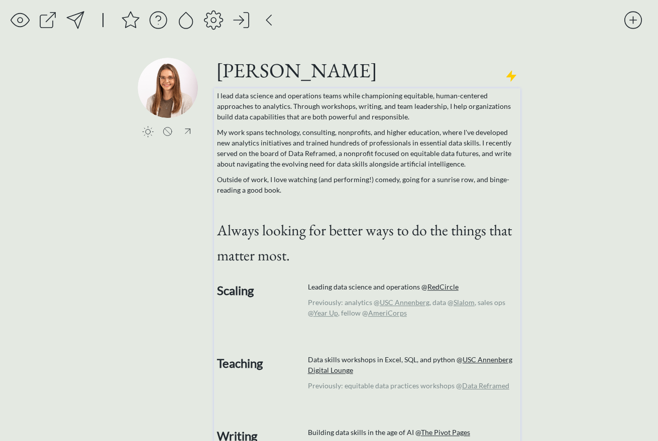
click at [239, 225] on span "Always looking for better ways to do the things that matter most." at bounding box center [363, 242] width 295 height 45
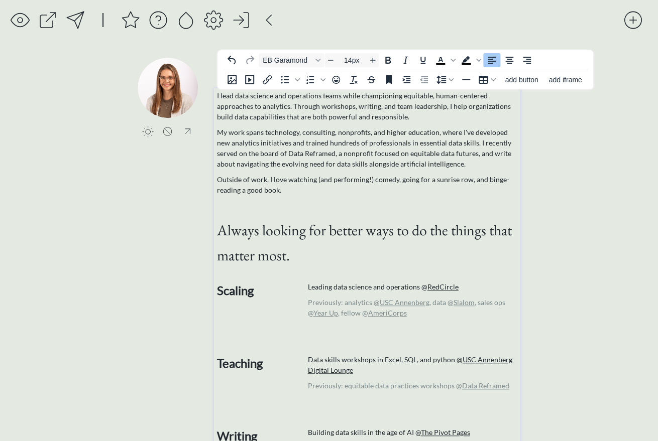
click at [231, 237] on span "Always looking for better ways to do the things that matter most." at bounding box center [363, 242] width 295 height 45
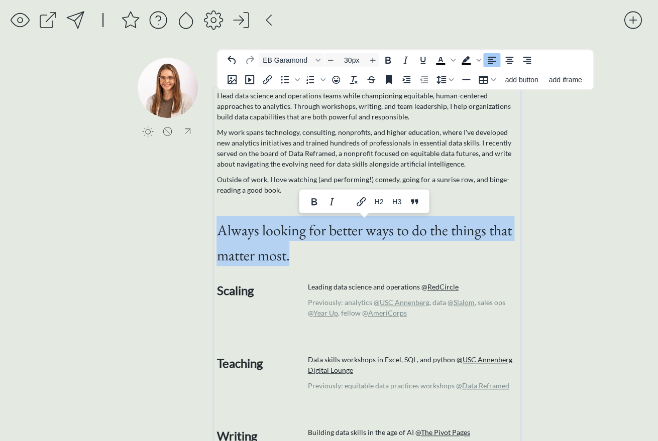
click at [264, 186] on p "Outside of work, I love watching (and performing!) comedy, going for a sunrise …" at bounding box center [367, 184] width 302 height 21
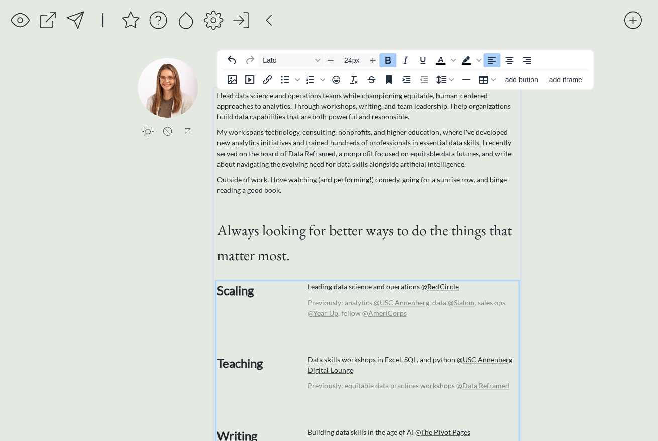
click at [236, 294] on strong "Scaling" at bounding box center [234, 290] width 37 height 15
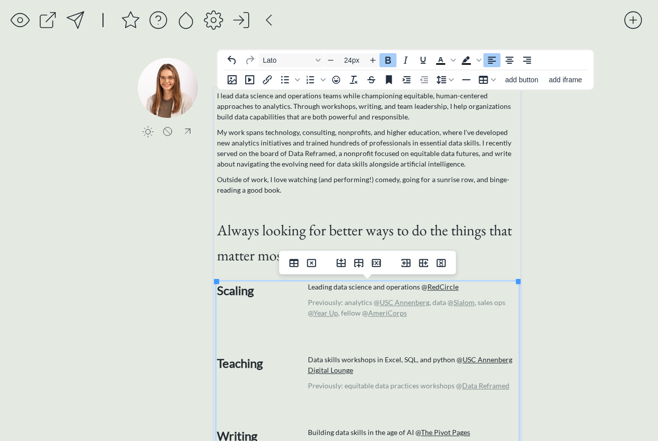
click at [253, 237] on span "Always looking for better ways to do the things that matter most." at bounding box center [363, 242] width 295 height 45
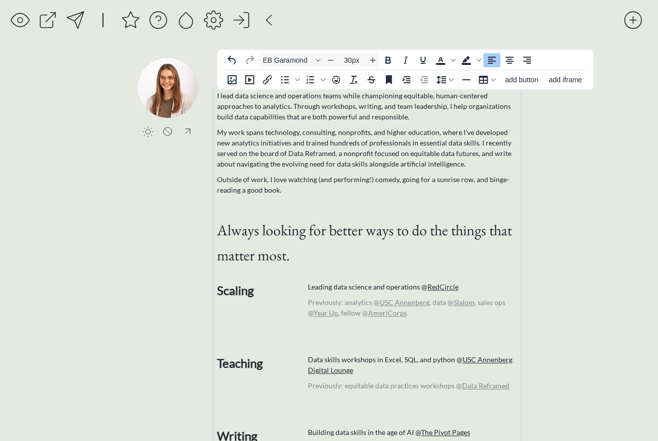
click at [253, 237] on span "Always looking for better ways to do the things that matter most." at bounding box center [363, 242] width 295 height 45
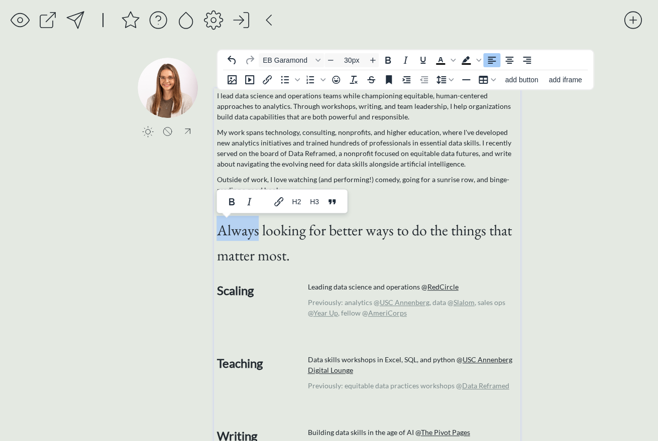
click at [253, 237] on span "Always looking for better ways to do the things that matter most." at bounding box center [363, 242] width 295 height 45
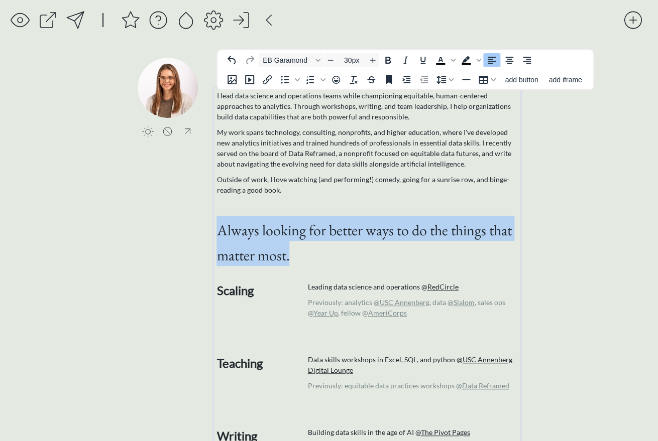
click at [80, 14] on div at bounding box center [75, 20] width 20 height 20
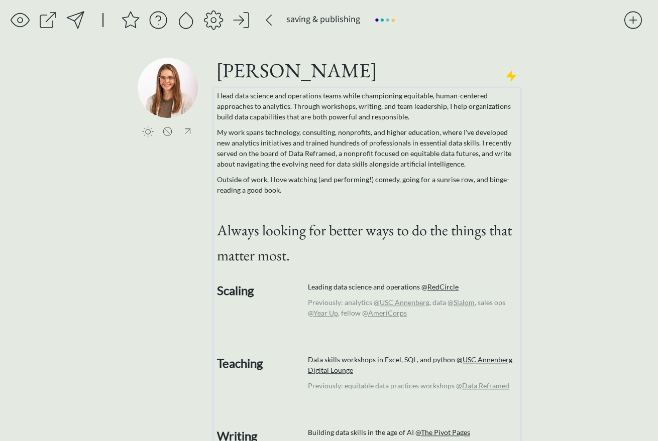
click at [384, 161] on p "My work spans technology, consulting, nonprofits, and higher education, where I…" at bounding box center [367, 148] width 302 height 42
click at [402, 181] on p "Outside of work, I love watching (and performing!) comedy, going for a sunrise …" at bounding box center [367, 184] width 302 height 21
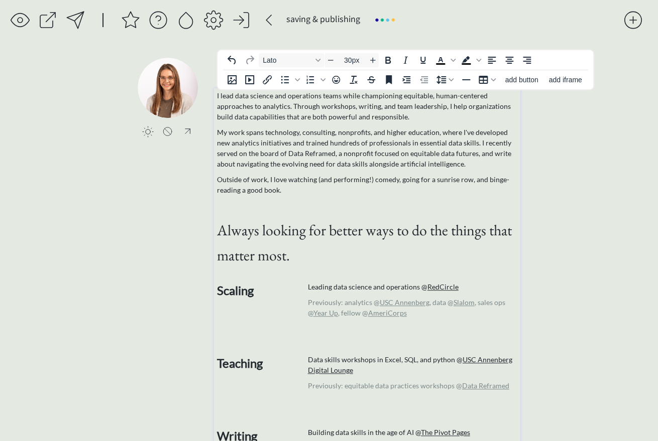
type input "14px"
click at [418, 181] on p "Outside of work, I love watching (and performing!) comedy, going for a sunrise …" at bounding box center [367, 184] width 302 height 21
click at [450, 182] on p "Outside of work, I love watching (and performing!) comedy, going for a sunrise …" at bounding box center [367, 184] width 302 height 21
drag, startPoint x: 465, startPoint y: 181, endPoint x: 398, endPoint y: 182, distance: 67.8
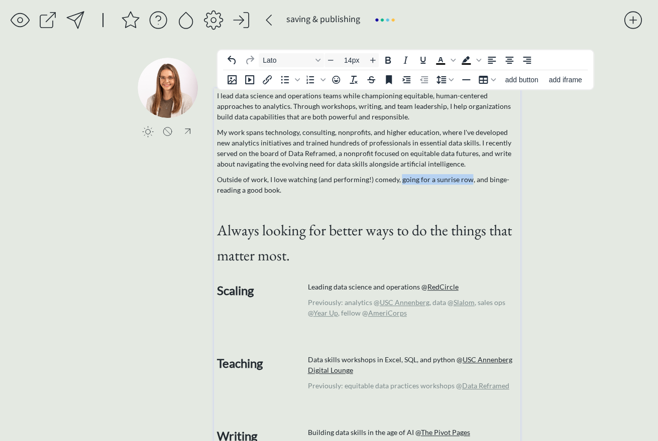
click at [398, 182] on p "Outside of work, I love watching (and performing!) comedy, going for a sunrise …" at bounding box center [367, 184] width 302 height 21
click at [539, 203] on div "saving & publishing saving... click to upload a picture click to upload a pictu…" at bounding box center [329, 417] width 658 height 834
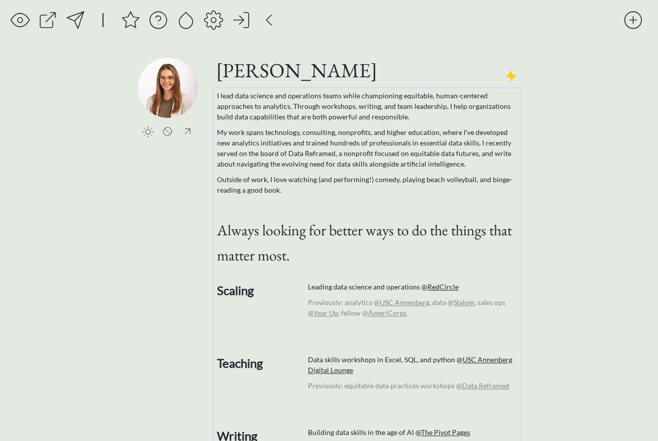
scroll to position [117, 0]
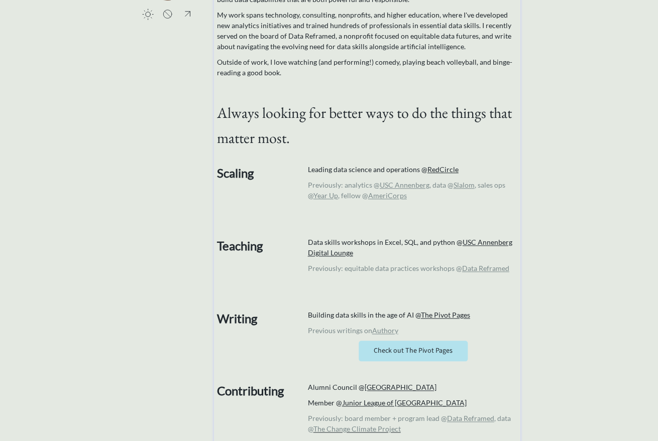
click at [444, 314] on link "The Pivot Pages" at bounding box center [444, 315] width 49 height 9
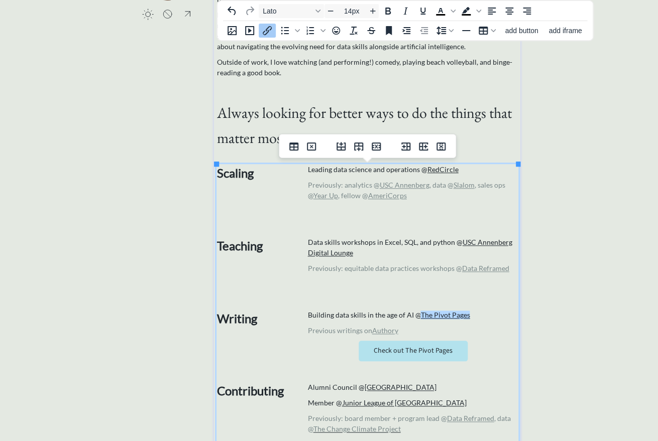
click at [266, 29] on icon "Insert/edit link" at bounding box center [267, 31] width 12 height 12
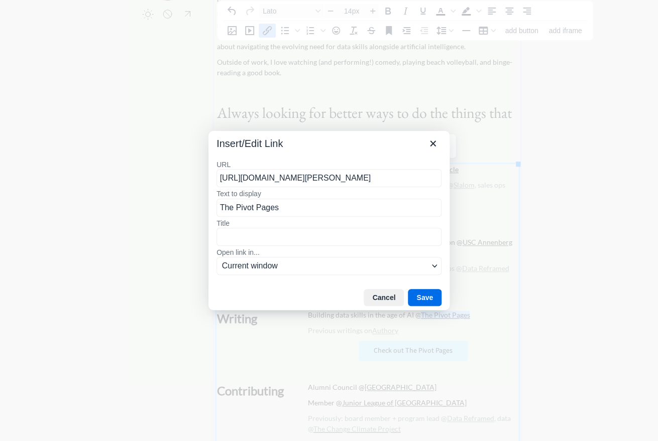
scroll to position [0, 0]
type input "[URL][DOMAIN_NAME]"
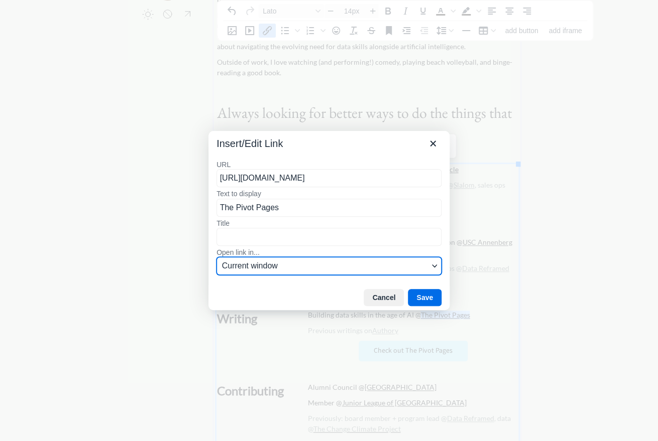
click at [394, 271] on span "Current window" at bounding box center [325, 266] width 206 height 12
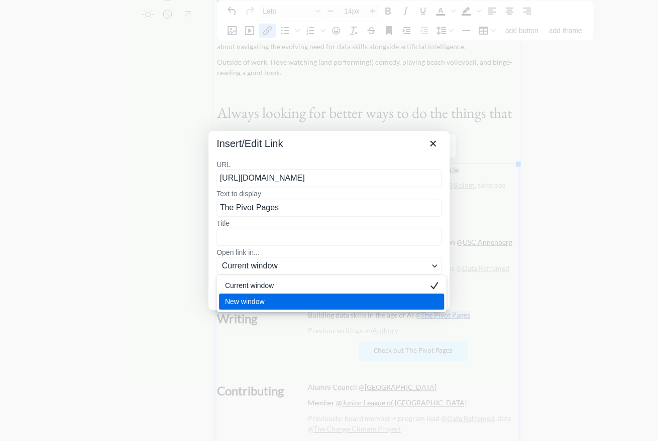
click at [369, 301] on div "New window" at bounding box center [324, 302] width 199 height 12
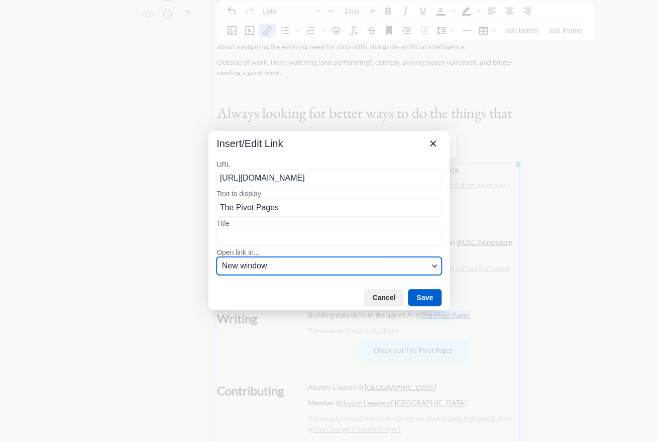
click at [427, 297] on button "Save" at bounding box center [425, 297] width 34 height 17
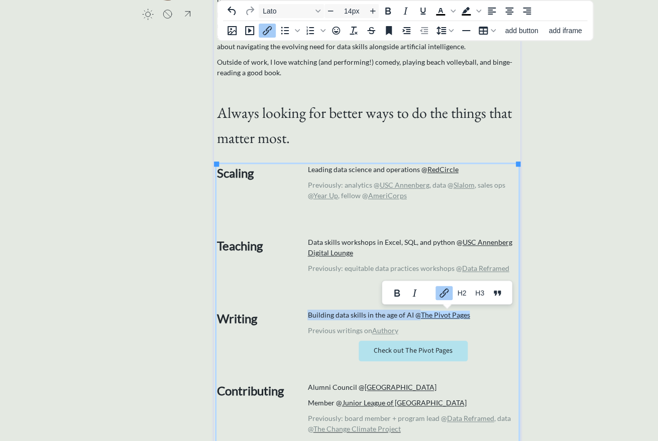
click at [433, 348] on link "Check out The Pivot Pages" at bounding box center [412, 351] width 109 height 21
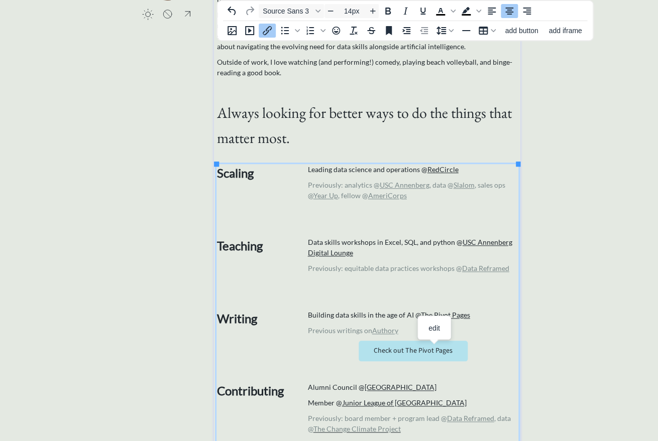
click at [484, 343] on p "Check out The Pivot Pages" at bounding box center [412, 351] width 210 height 21
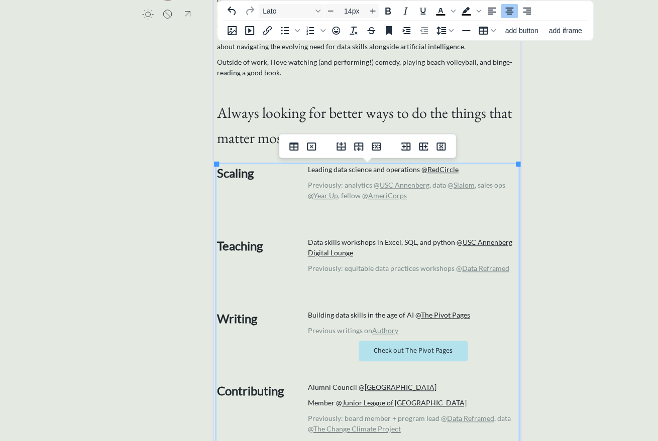
click at [451, 350] on link "Check out The Pivot Pages" at bounding box center [412, 351] width 109 height 21
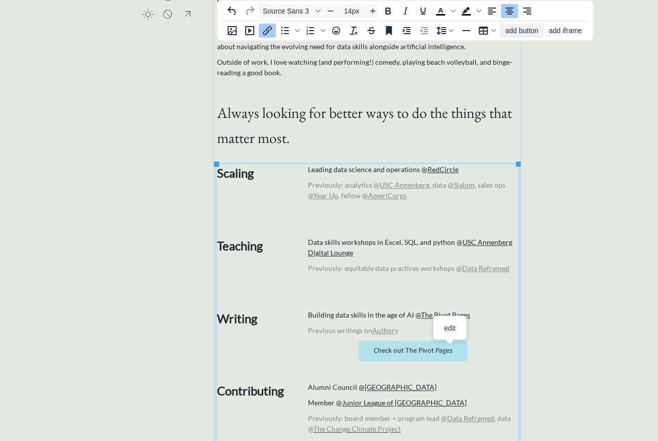
click at [510, 33] on span "add button" at bounding box center [521, 31] width 33 height 8
select select "14px"
select select "5px"
select select "10px"
select select "30px"
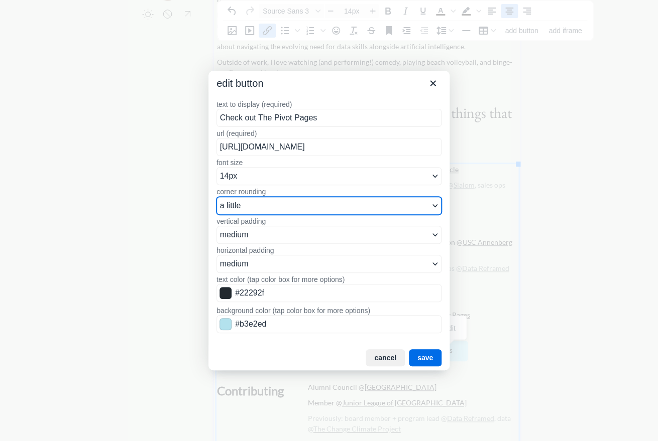
click option "a lot" at bounding box center [0, 0] width 0 height 0
select select "25px"
click option "a decent amount" at bounding box center [0, 0] width 0 height 0
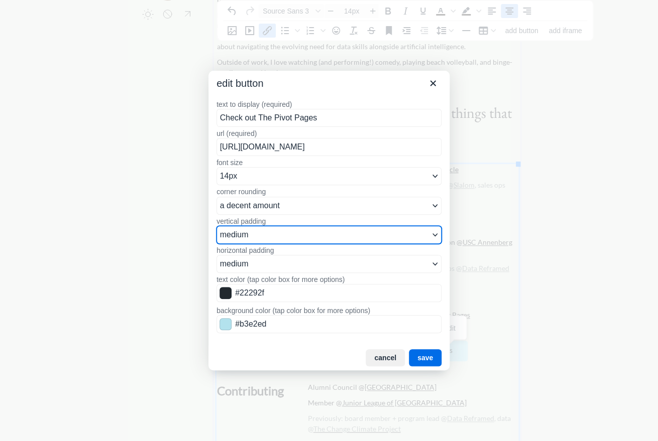
select select "5px"
click option "small" at bounding box center [0, 0] width 0 height 0
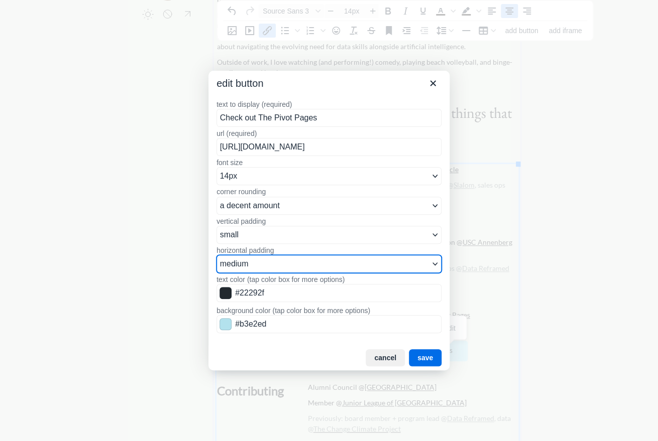
click at [279, 265] on select "small medium large" at bounding box center [328, 264] width 225 height 18
click option "medium" at bounding box center [0, 0] width 0 height 0
select select "15px"
click option "small" at bounding box center [0, 0] width 0 height 0
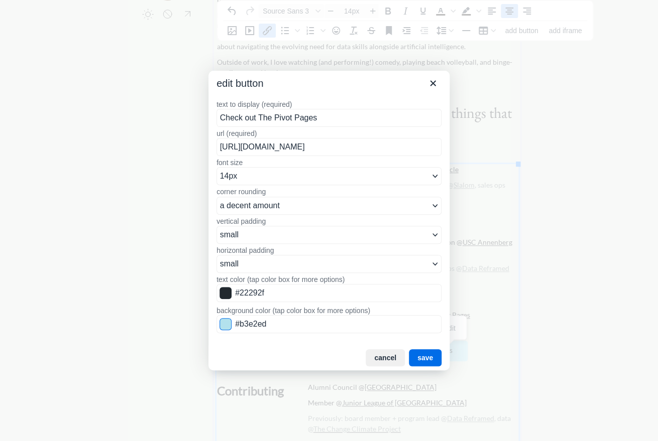
click at [222, 324] on span "Color swatch" at bounding box center [225, 324] width 12 height 12
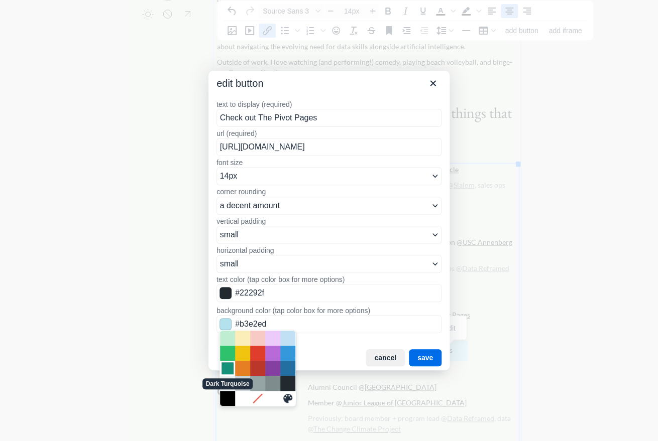
click at [226, 365] on div "Dark Turquoise" at bounding box center [227, 368] width 12 height 12
type input "#169179"
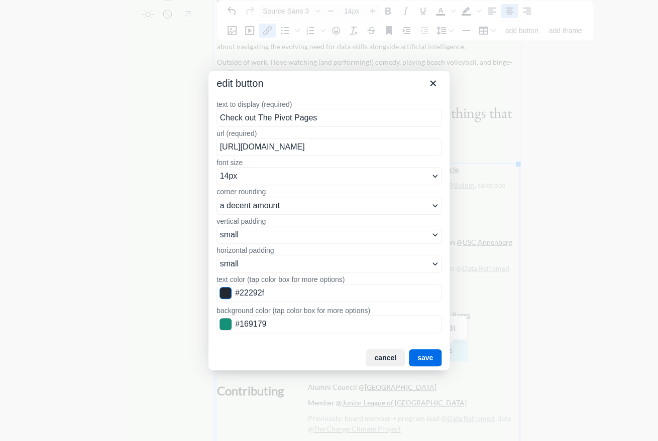
click at [225, 292] on span "Color swatch" at bounding box center [225, 293] width 12 height 12
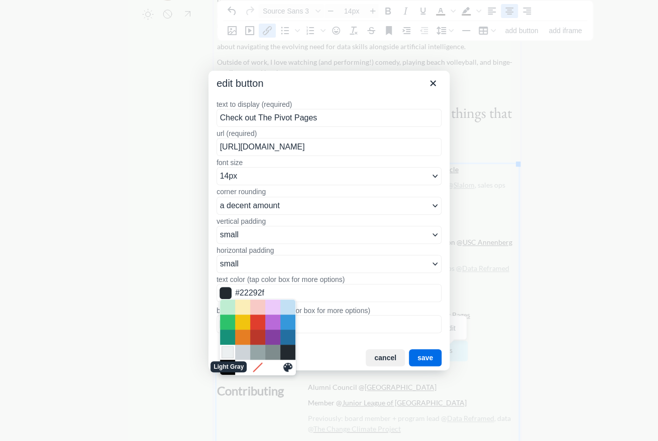
click at [229, 355] on div "Light Gray" at bounding box center [227, 352] width 12 height 12
type input "#ECF0F1"
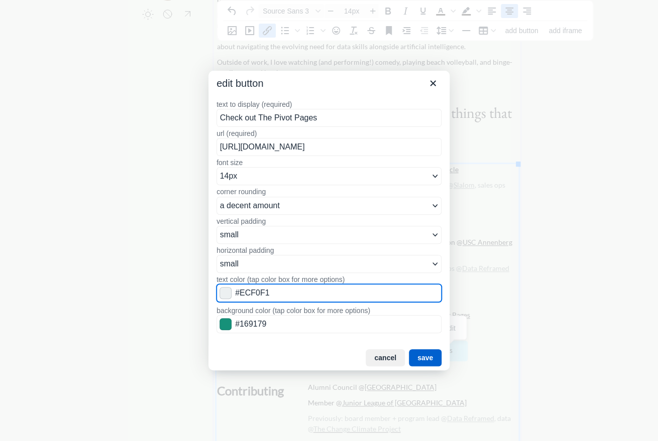
click at [427, 358] on button "save" at bounding box center [425, 357] width 33 height 17
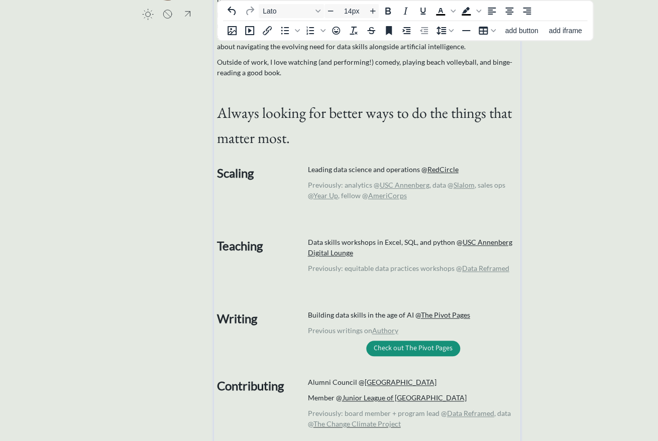
click at [433, 350] on link "Check out The Pivot Pages" at bounding box center [413, 349] width 94 height 16
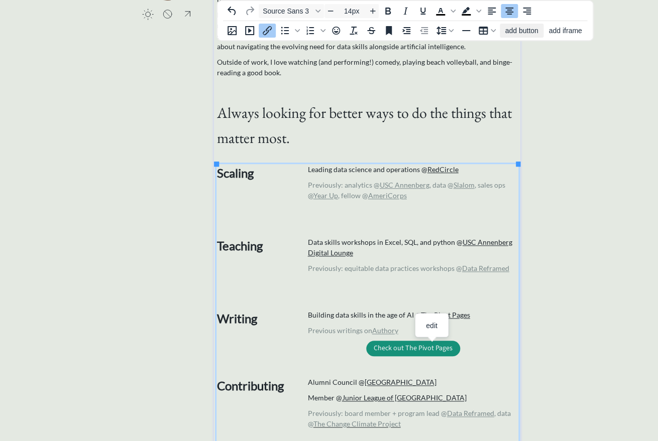
click at [522, 31] on span "add button" at bounding box center [521, 31] width 33 height 8
select select "14px"
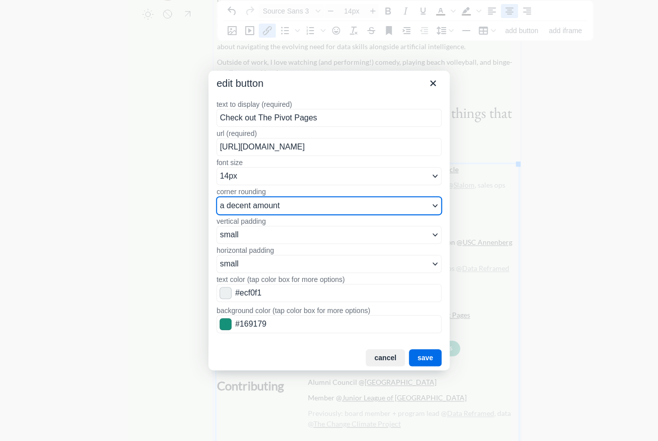
select select "5px"
click option "a little" at bounding box center [0, 0] width 0 height 0
click at [430, 359] on button "save" at bounding box center [425, 357] width 33 height 17
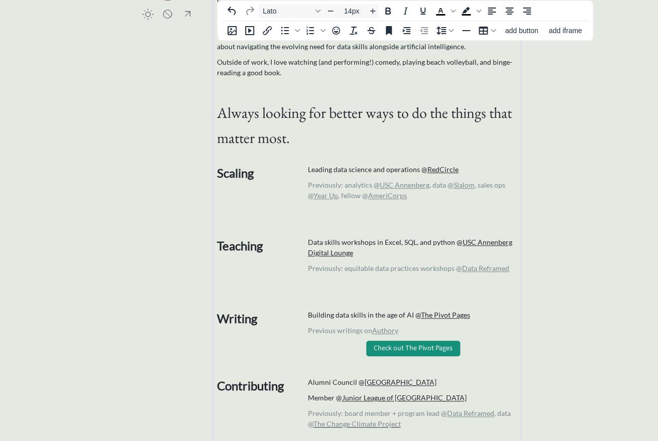
click at [416, 349] on link "Check out The Pivot Pages" at bounding box center [413, 349] width 94 height 16
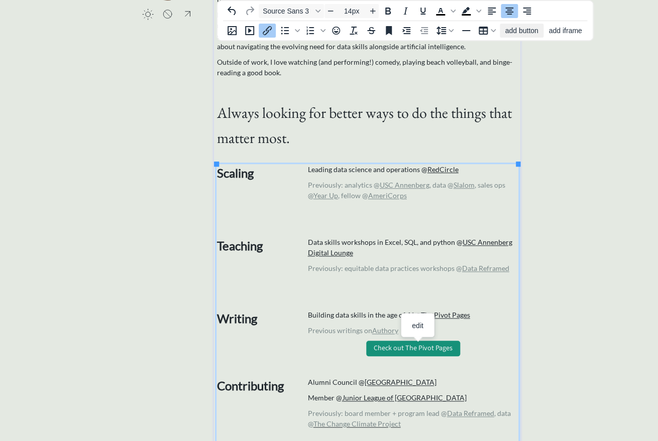
click at [526, 28] on span "add button" at bounding box center [521, 31] width 33 height 8
select select "14px"
select select "5px"
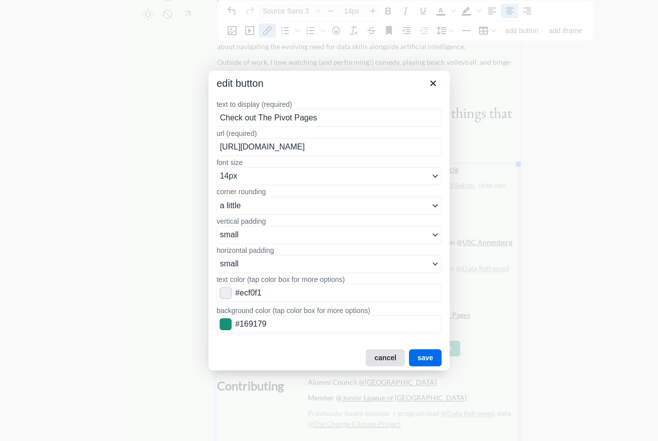
click at [378, 359] on button "cancel" at bounding box center [384, 357] width 39 height 17
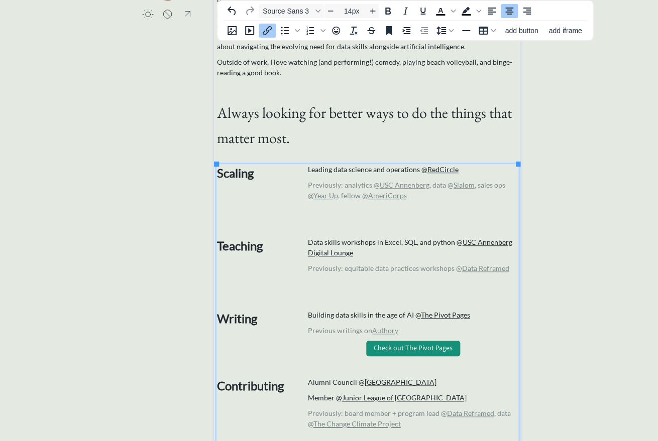
click at [408, 354] on link "Check out The Pivot Pages" at bounding box center [413, 349] width 94 height 16
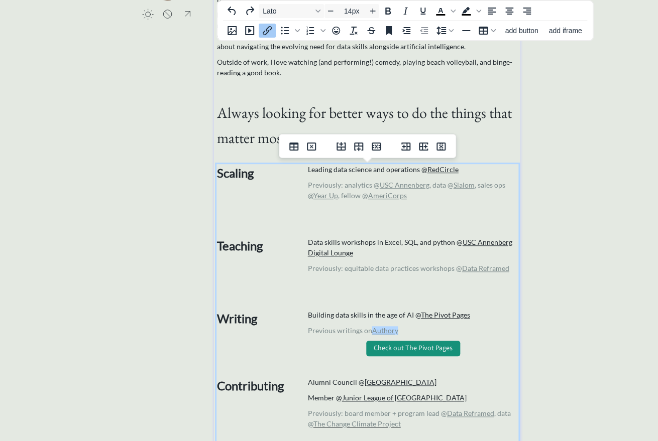
click at [464, 346] on p "Check out The Pivot Pages" at bounding box center [412, 349] width 210 height 16
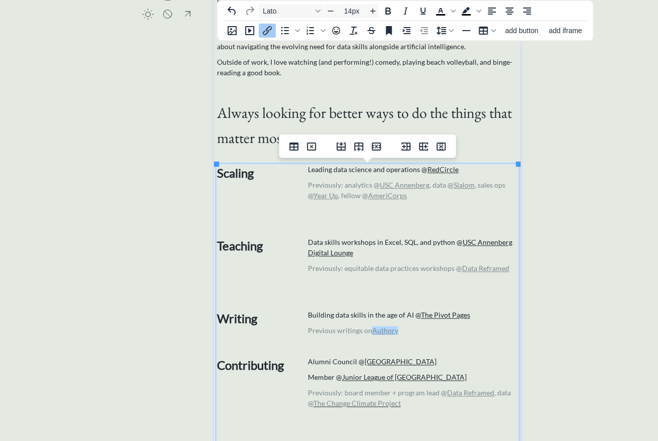
click at [547, 264] on div "saving & publishing saved & published! 👍 saving... click to upload a picture cl…" at bounding box center [329, 287] width 658 height 808
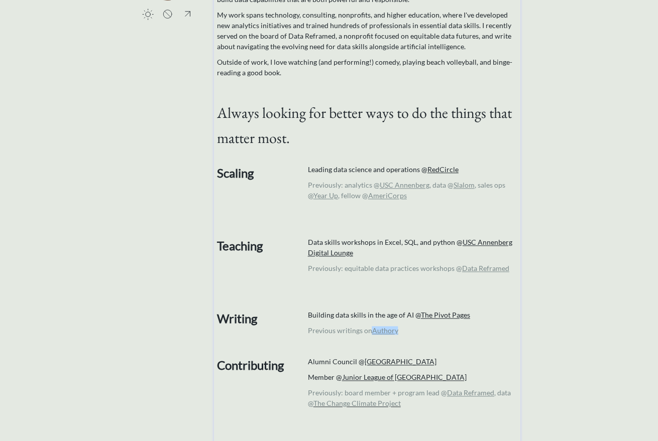
click at [414, 125] on h1 "Always looking for better ways to do the things that matter most." at bounding box center [367, 123] width 302 height 50
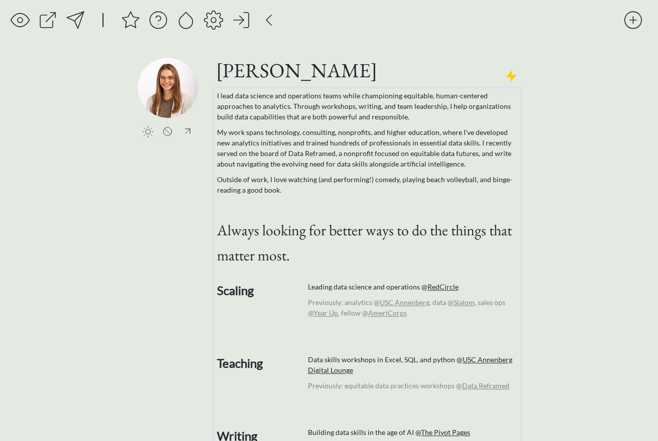
scroll to position [368, 0]
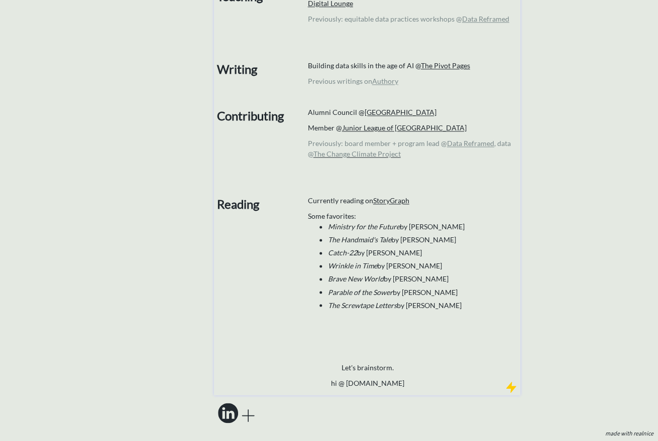
click at [377, 330] on td "Currently reading on StoryGraph Some favorites: Ministry for the Future by [PER…" at bounding box center [412, 270] width 210 height 151
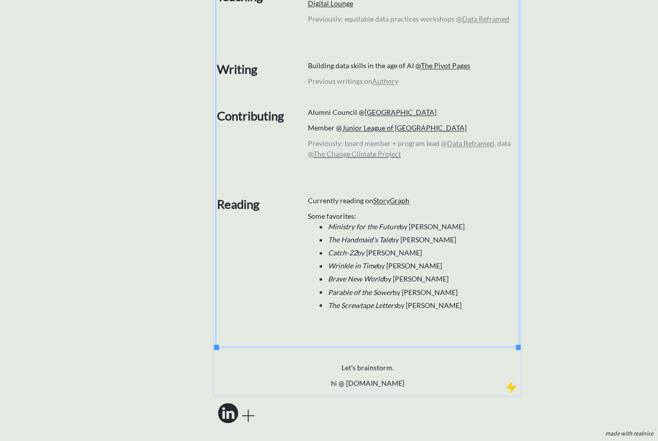
click at [338, 212] on h3 "Some favorites:" at bounding box center [412, 216] width 210 height 11
click at [344, 214] on h3 "Some favorites:" at bounding box center [412, 216] width 210 height 11
click at [330, 216] on h3 "Some favorites:" at bounding box center [412, 216] width 210 height 11
click at [544, 273] on div "saving & publishing saved & published! 👍 saving... click to upload a picture cl…" at bounding box center [329, 37] width 658 height 808
click at [248, 412] on div at bounding box center [248, 415] width 20 height 20
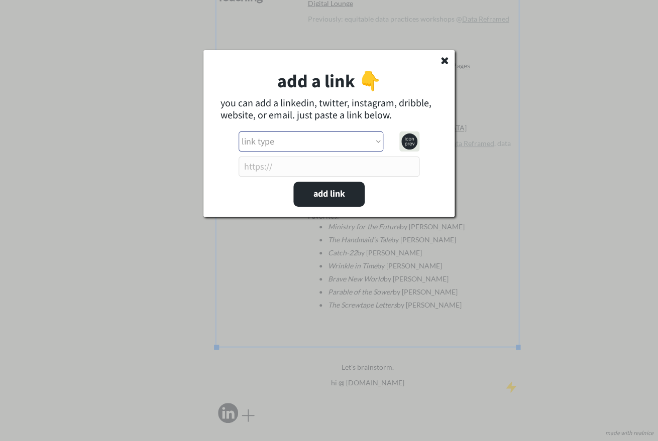
click at [238, 132] on select "link type apple music apple podcasts beehiiv behance bluesky calendar discord d…" at bounding box center [310, 142] width 145 height 20
select select ""other_website""
click option "website" at bounding box center [0, 0] width 0 height 0
click at [307, 164] on input "input" at bounding box center [328, 167] width 181 height 20
type input "[URL][DOMAIN_NAME]"
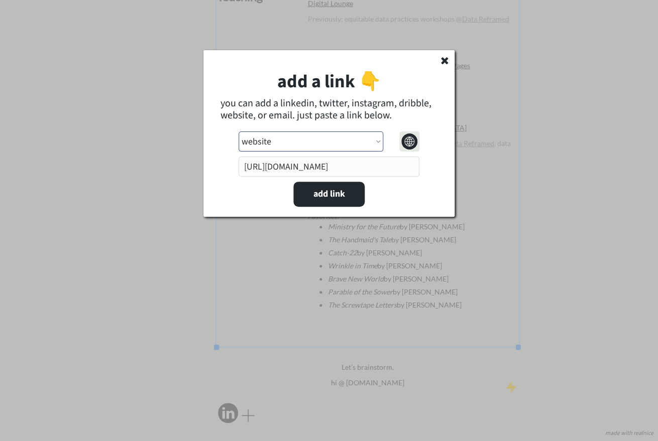
click at [238, 132] on select "link type apple music apple podcasts beehiiv behance bluesky calendar discord d…" at bounding box center [310, 142] width 145 height 20
click option "website alt 1" at bounding box center [0, 0] width 0 height 0
click at [238, 132] on select "link type apple music apple podcasts beehiiv behance bluesky calendar discord d…" at bounding box center [310, 142] width 145 height 20
select select ""website_alt_2""
click option "website alt 2" at bounding box center [0, 0] width 0 height 0
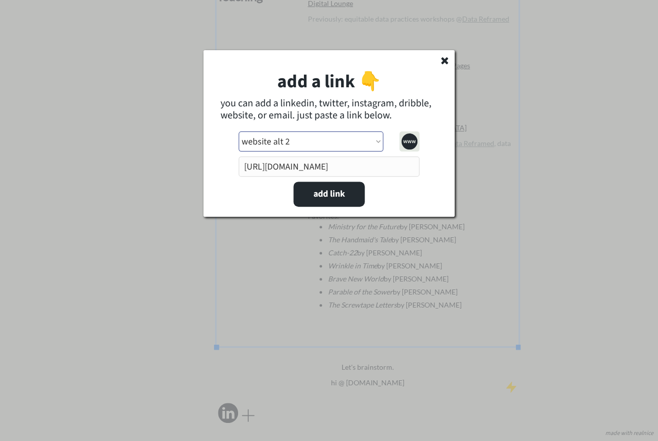
click at [238, 132] on select "link type apple music apple podcasts beehiiv behance bluesky calendar discord d…" at bounding box center [310, 142] width 145 height 20
click at [342, 194] on button "add link" at bounding box center [328, 194] width 71 height 25
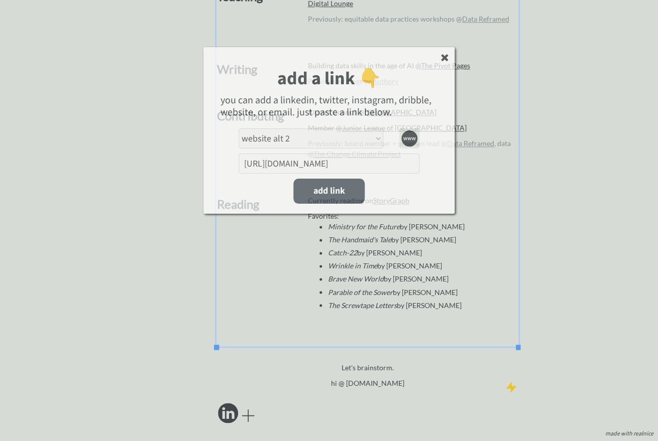
select select ""PLACEHOLDER_1427118222253""
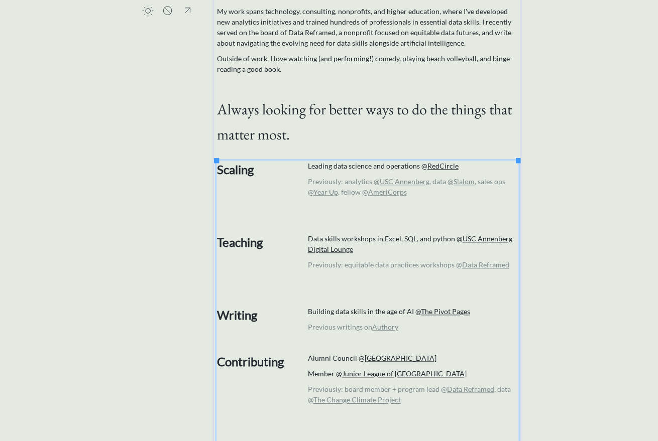
scroll to position [0, 0]
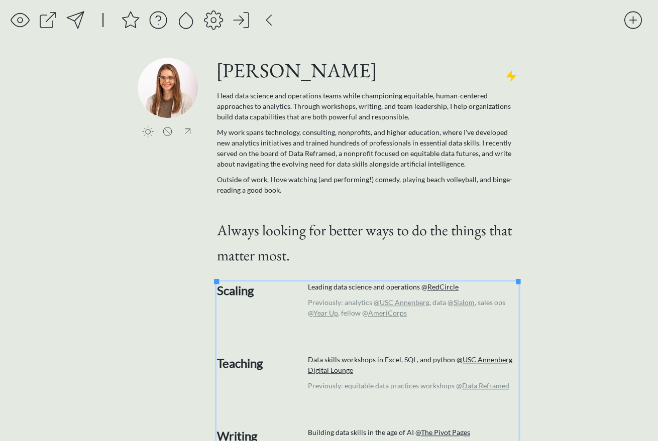
click at [82, 21] on div at bounding box center [75, 20] width 20 height 20
